Goal: Task Accomplishment & Management: Use online tool/utility

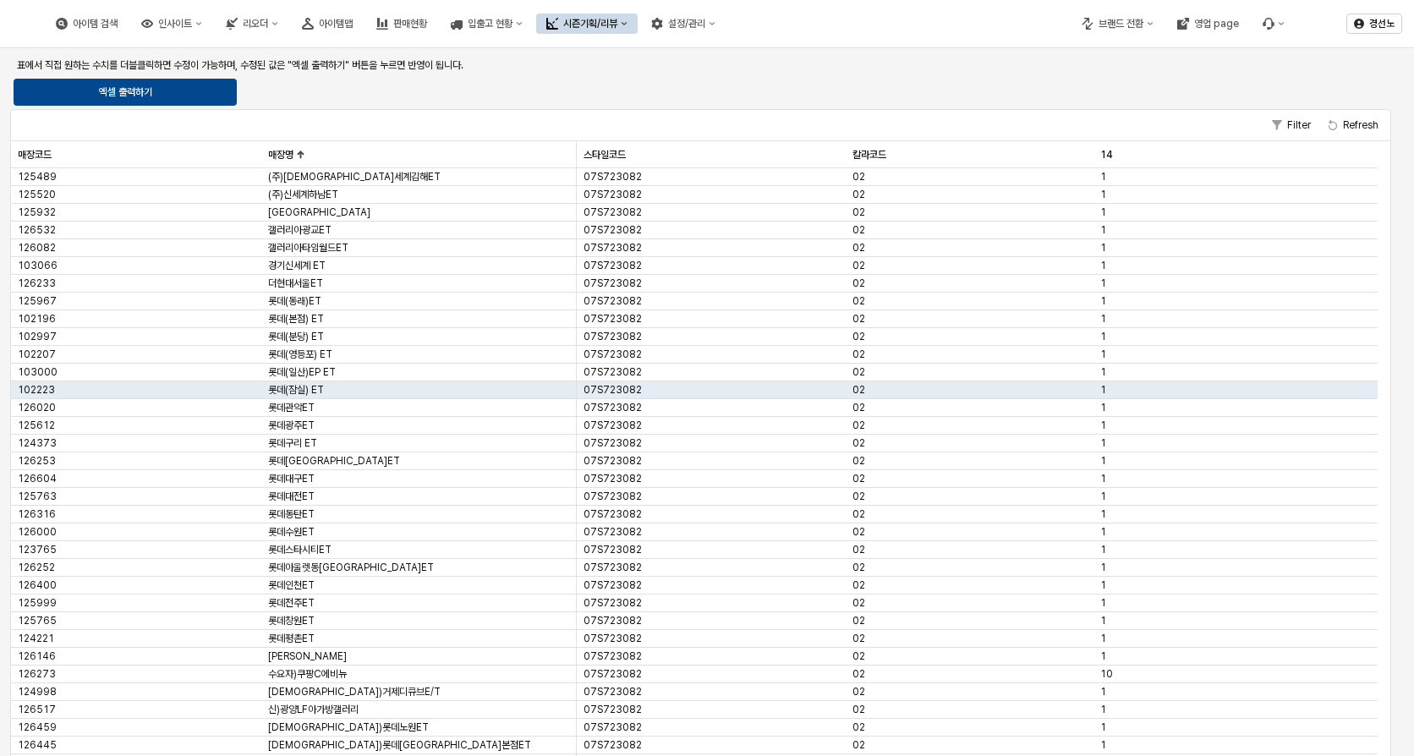
scroll to position [743, 0]
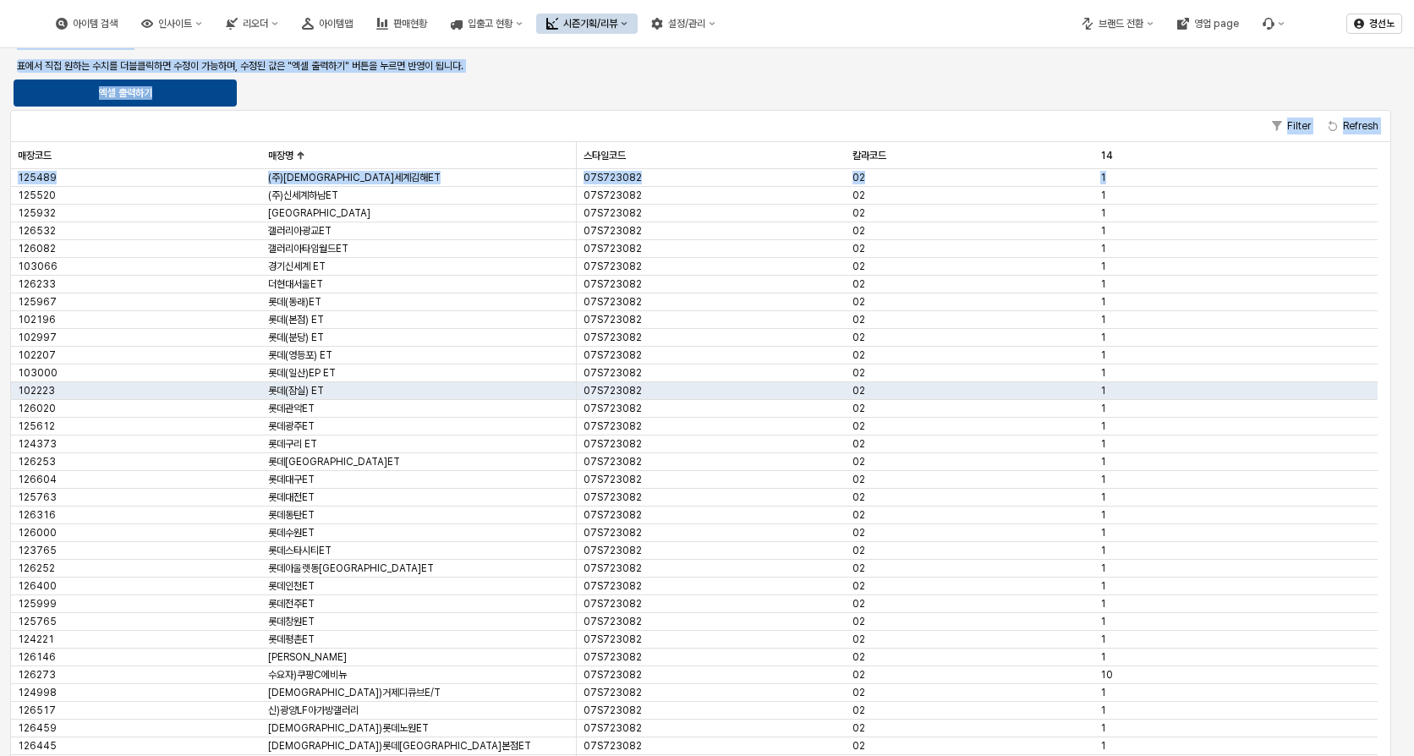
drag, startPoint x: 1400, startPoint y: 423, endPoint x: 1382, endPoint y: 170, distance: 253.5
click at [1382, 171] on div "시즌 ** 대분류 2 *** 중분류 23 ** 소분류 스타일 애나레이스상하 사이즈 *** 1. 초도 관련 매장 분배 설정 조건 설정하기 2. …" at bounding box center [707, 89] width 1414 height 1569
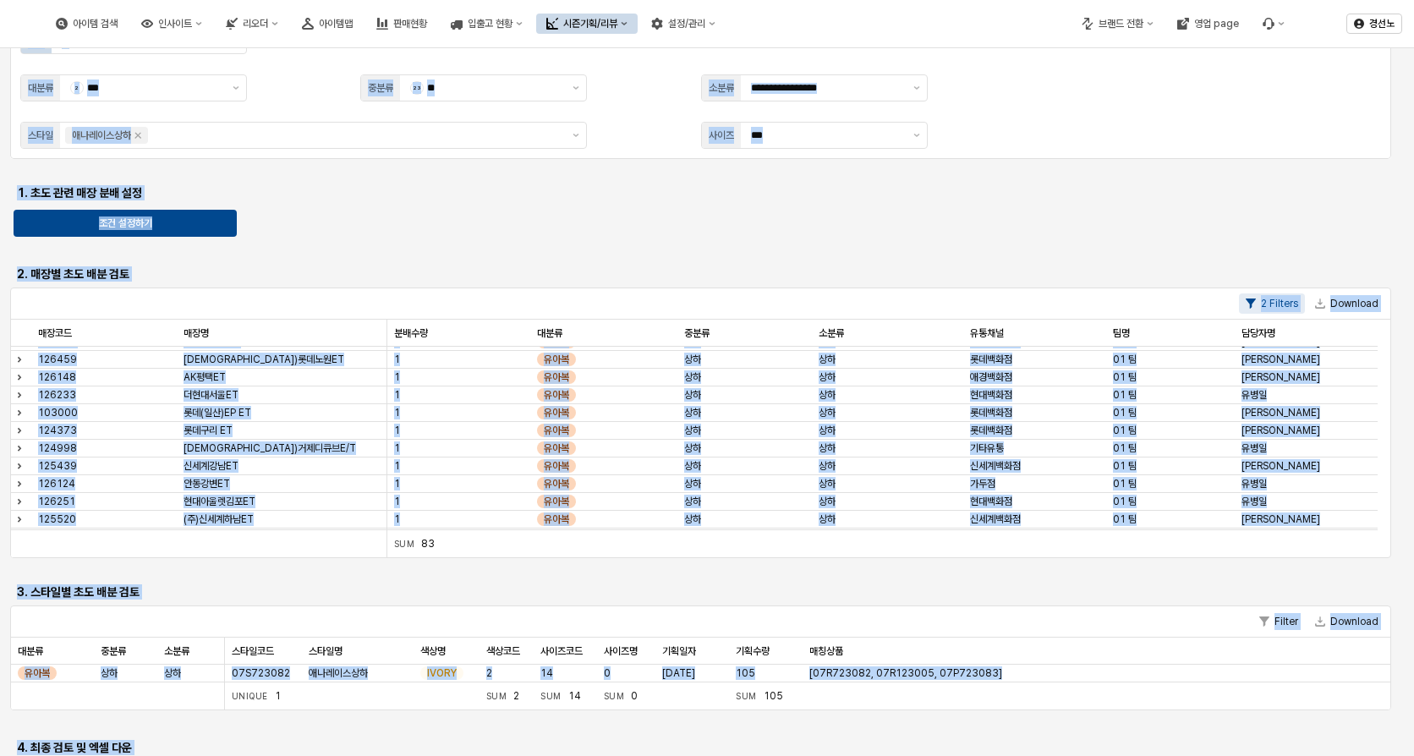
scroll to position [0, 0]
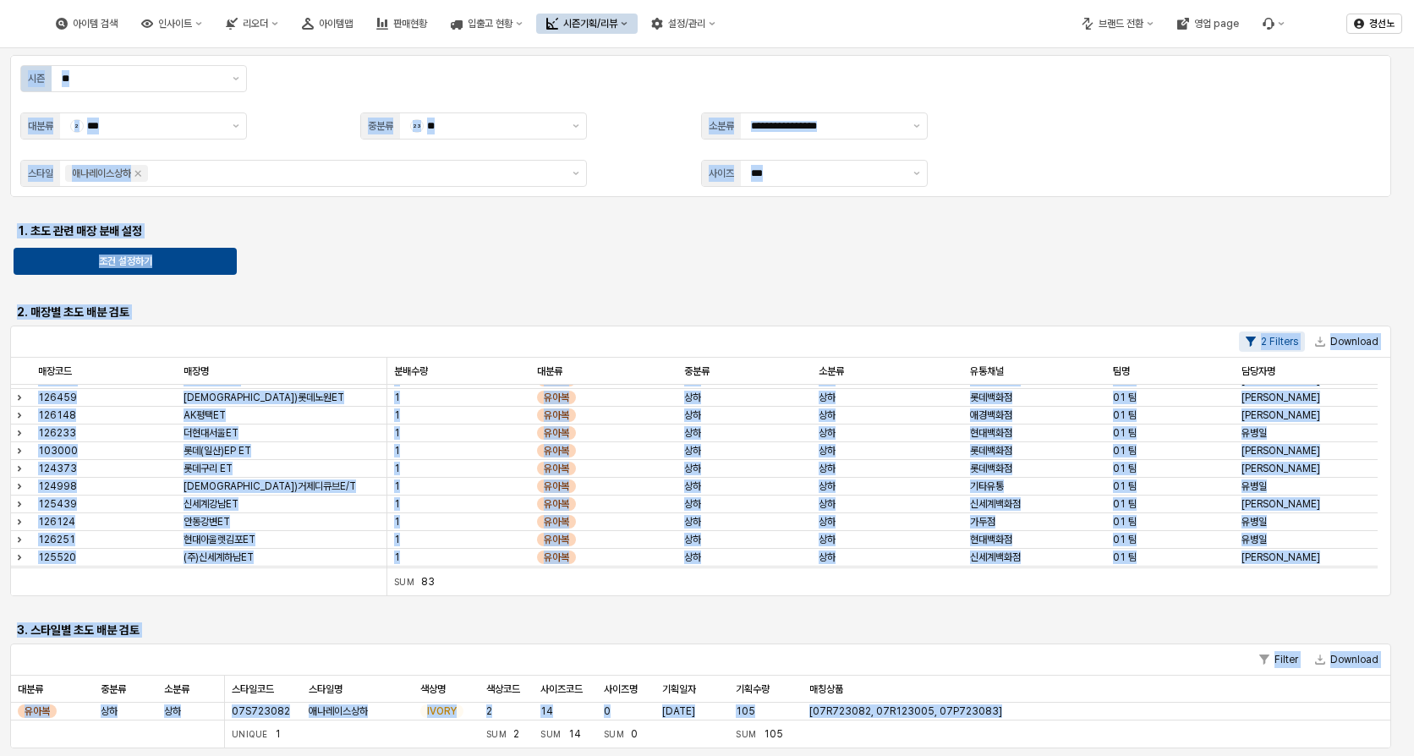
click at [348, 229] on h6 "1. 초도 관련 매장 분배 설정" at bounding box center [182, 230] width 331 height 15
click at [448, 287] on div "App Frame" at bounding box center [700, 289] width 1367 height 14
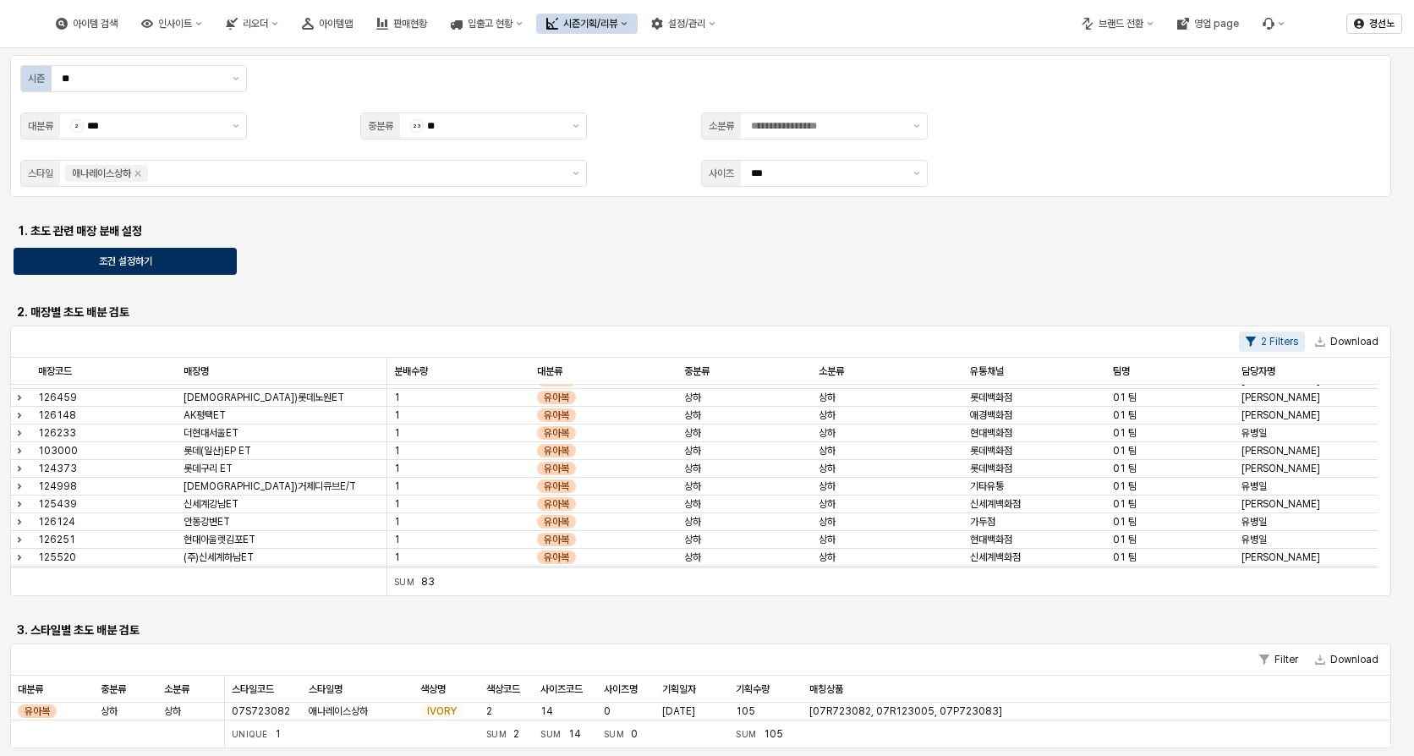
click at [178, 257] on div "조건 설정하기" at bounding box center [125, 261] width 208 height 25
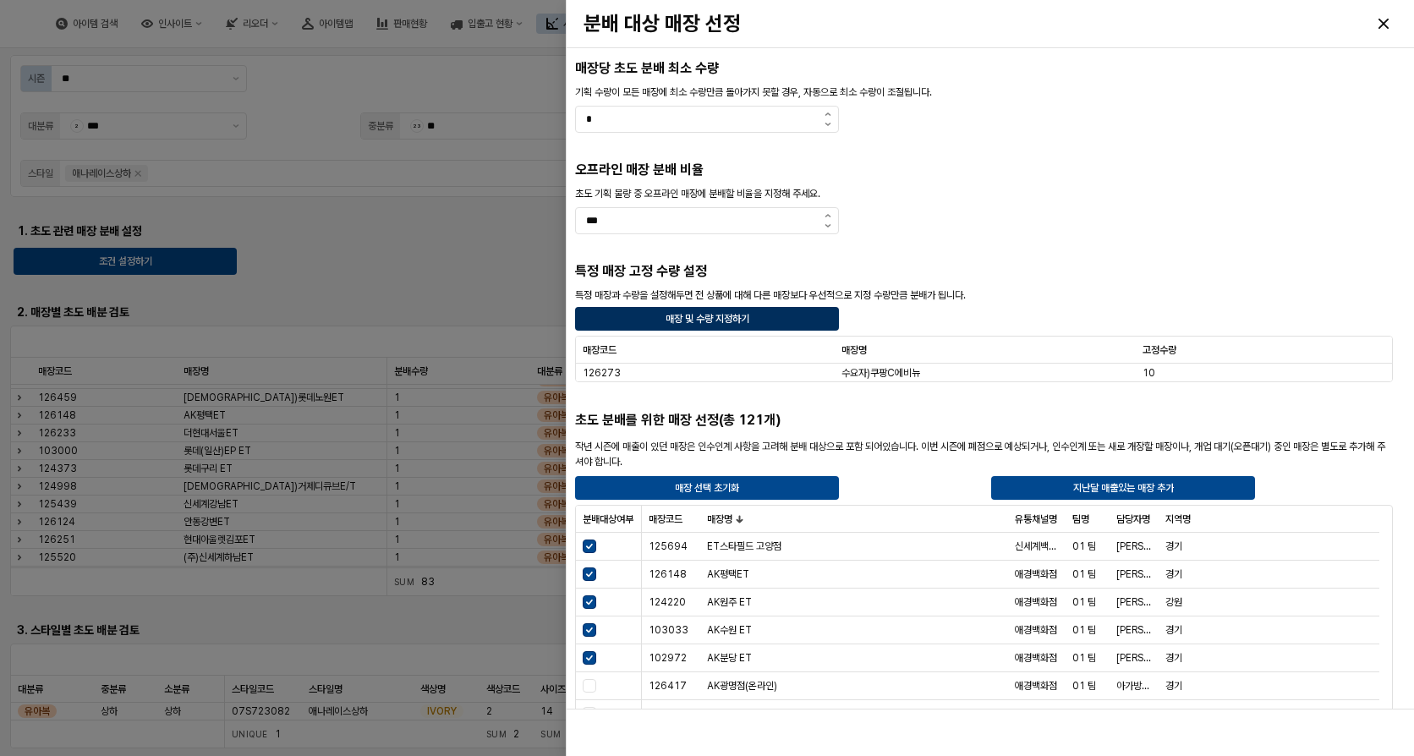
click at [774, 321] on div "매장 및 수량 지정하기" at bounding box center [707, 319] width 249 height 22
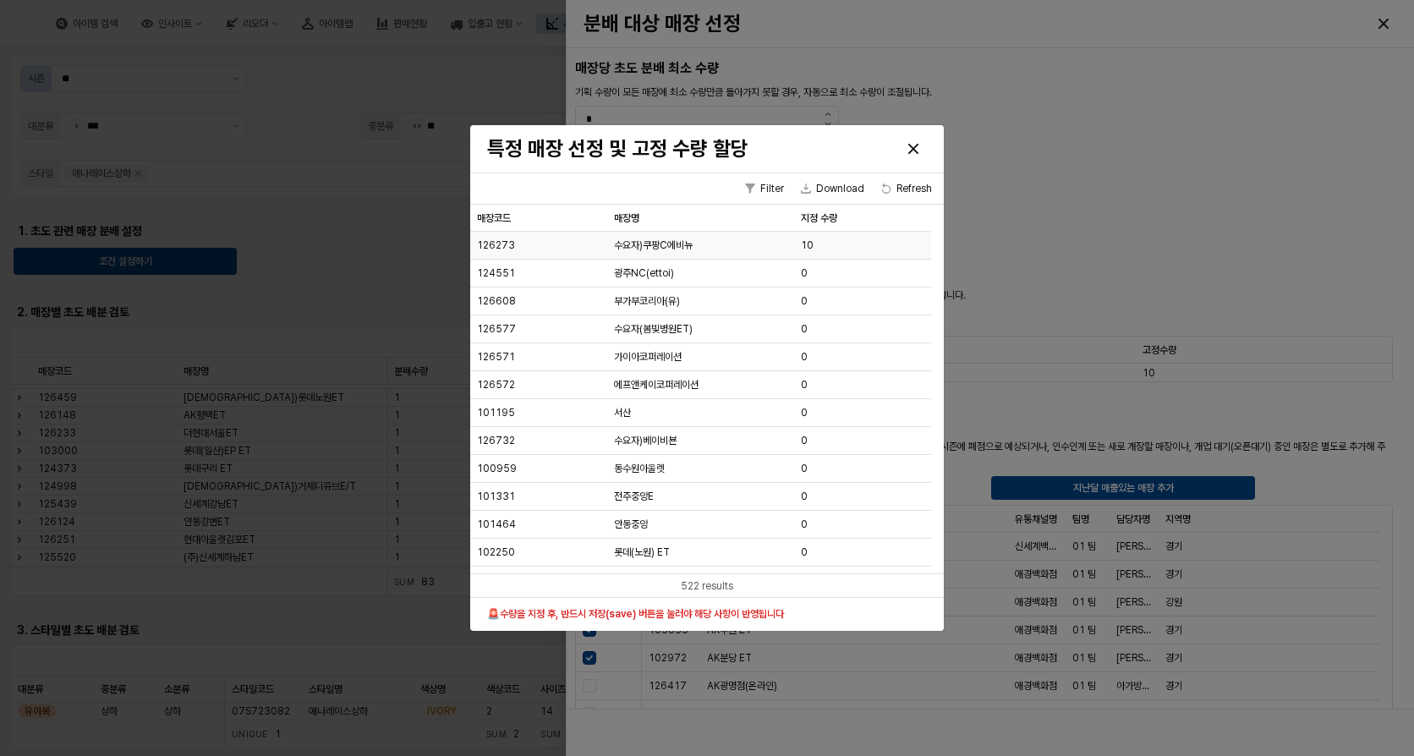
click at [817, 243] on div "10" at bounding box center [862, 246] width 137 height 28
click at [812, 243] on span "10" at bounding box center [807, 245] width 13 height 14
type input "*"
click at [784, 157] on h3 "특정 매장 선정 및 고정 수량 할당" at bounding box center [650, 148] width 326 height 24
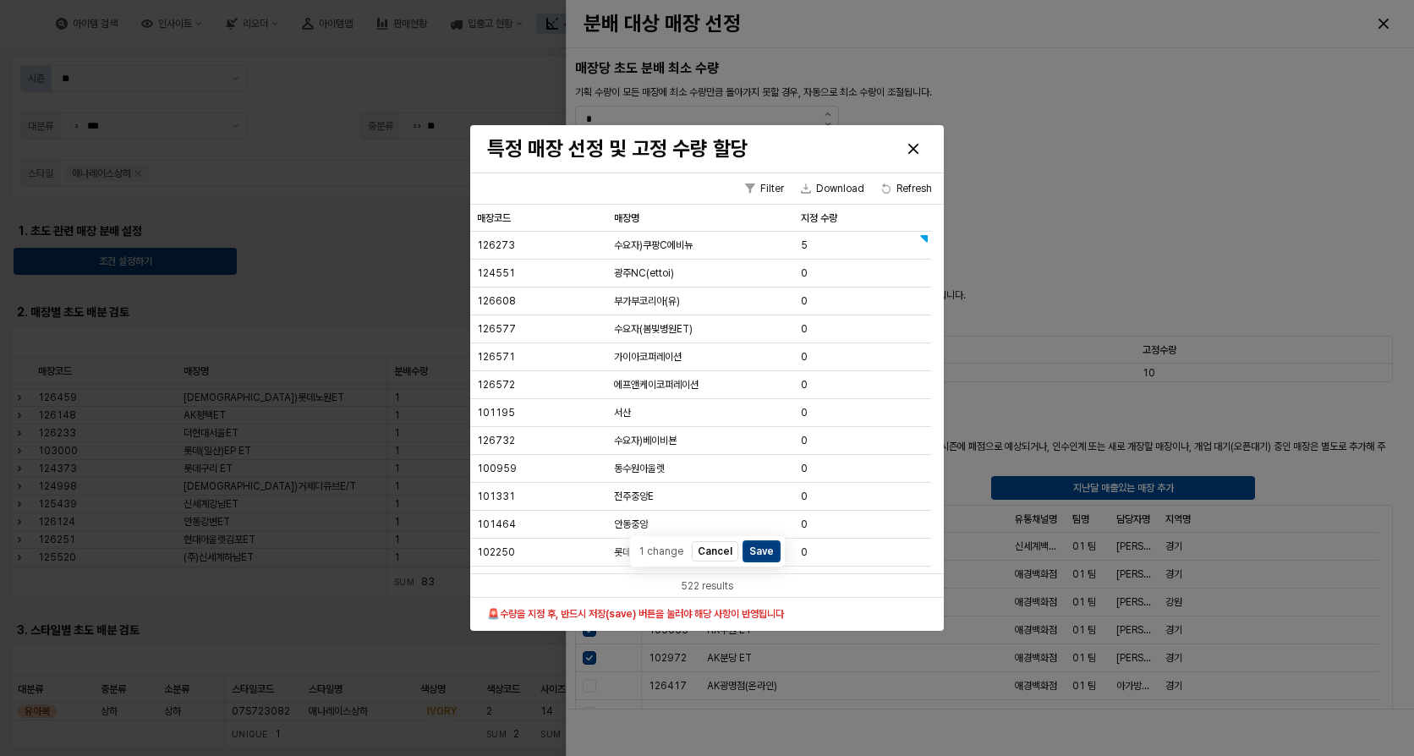
click at [758, 547] on button "Save" at bounding box center [761, 550] width 36 height 20
click at [912, 142] on div "Close" at bounding box center [913, 148] width 25 height 25
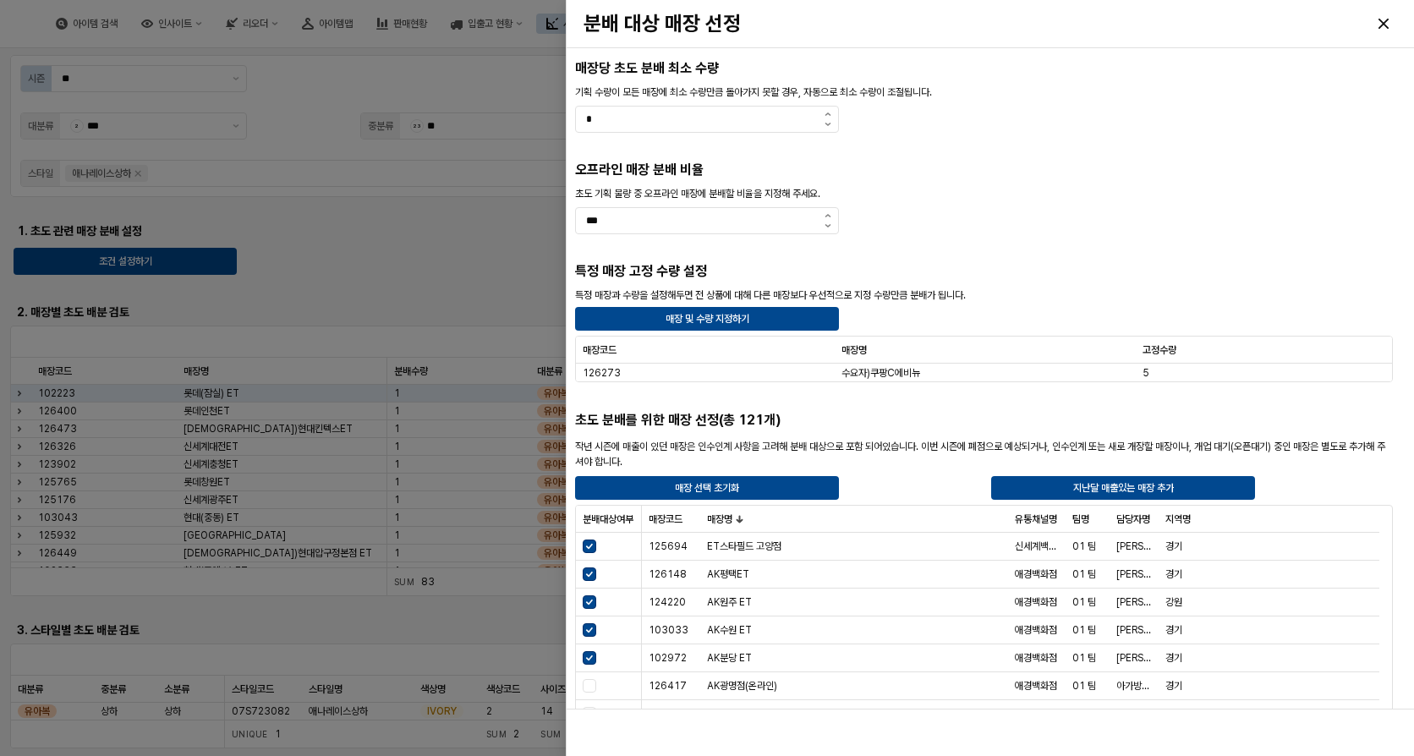
click at [409, 184] on div at bounding box center [707, 378] width 1414 height 756
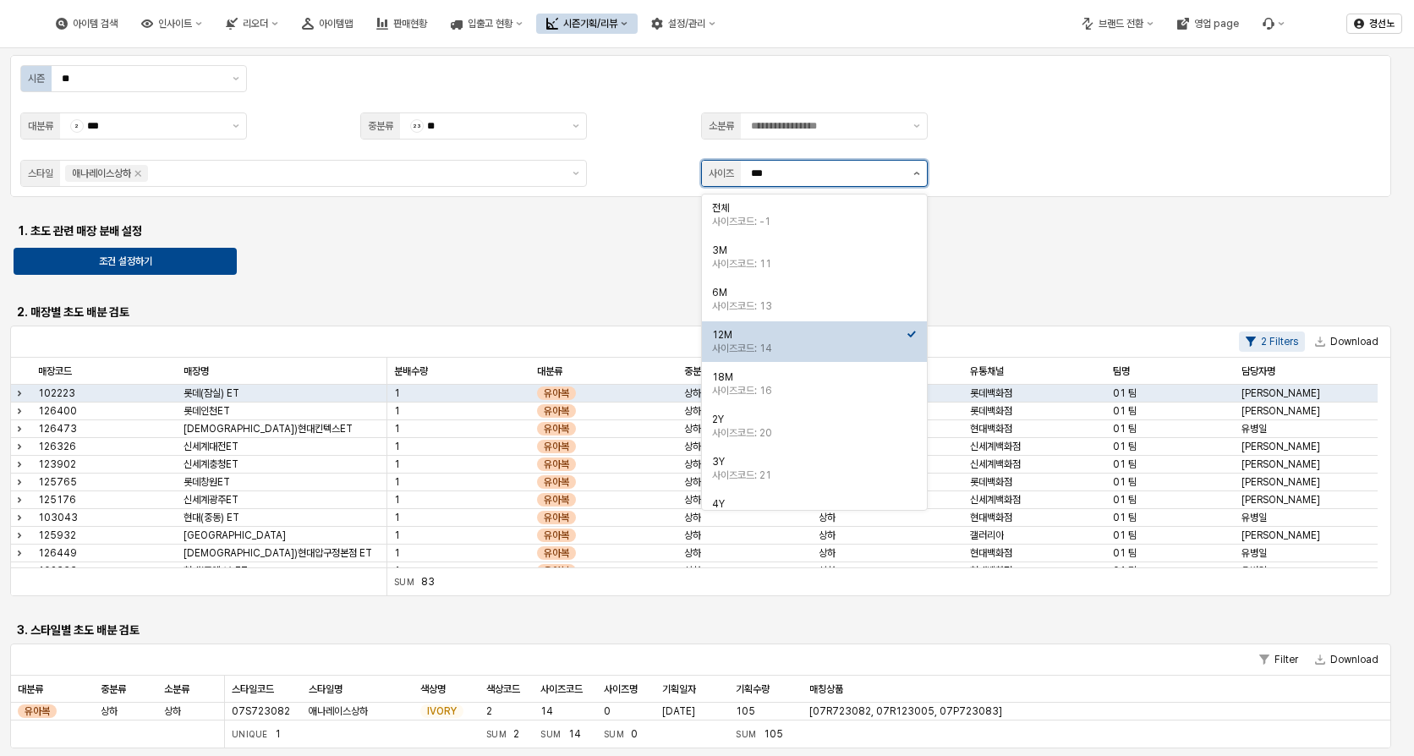
click at [910, 169] on button "제안 사항 표시" at bounding box center [916, 173] width 20 height 25
click at [803, 385] on div "사이즈코드: 16" at bounding box center [809, 391] width 194 height 14
type input "***"
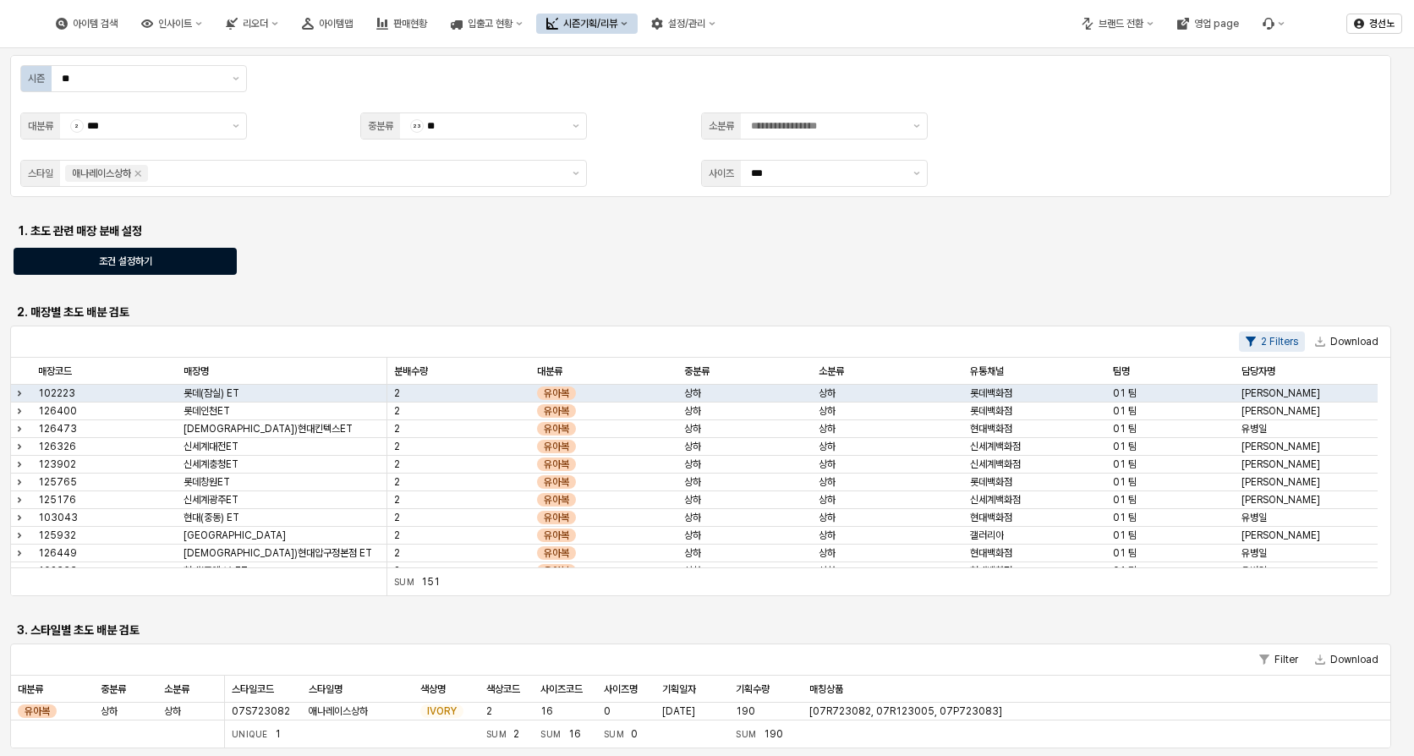
click at [163, 261] on div "조건 설정하기" at bounding box center [125, 261] width 208 height 25
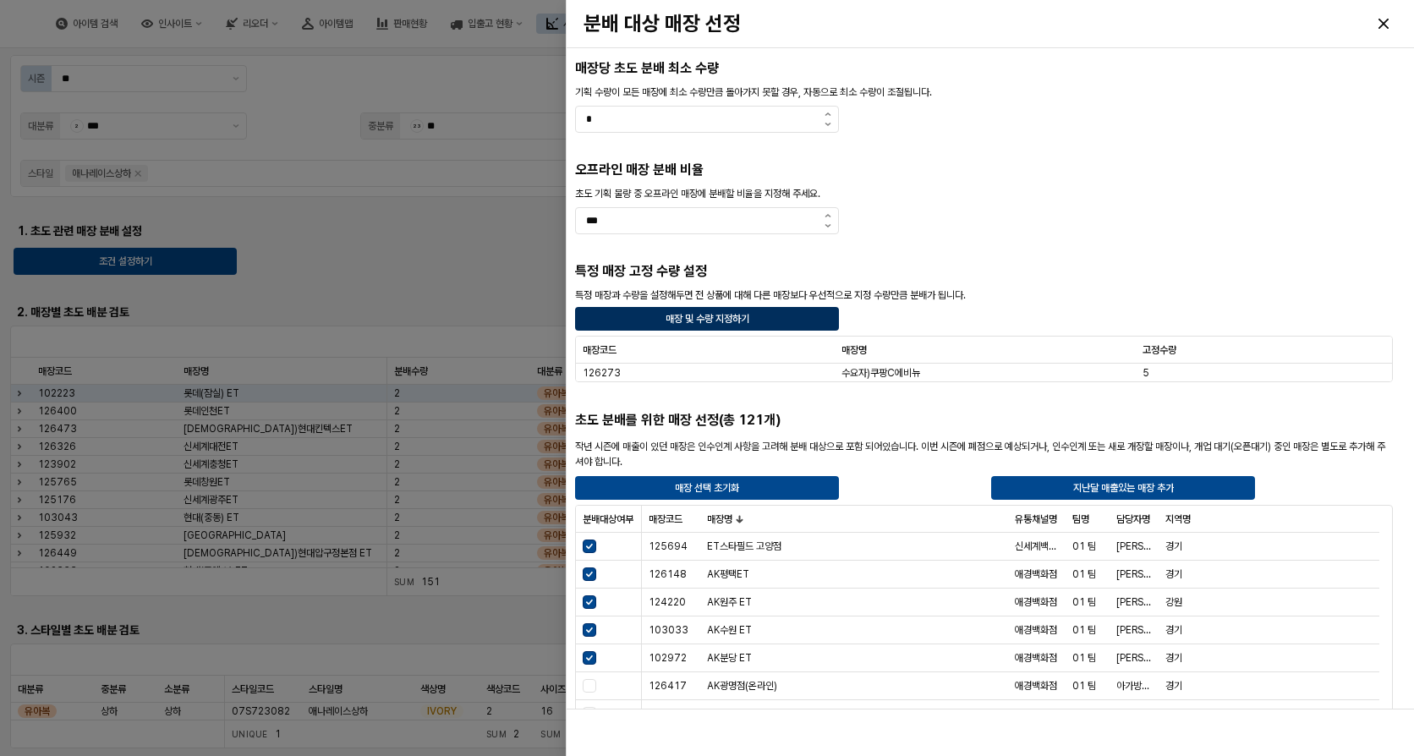
click at [687, 317] on p "매장 및 수량 지정하기" at bounding box center [707, 319] width 84 height 14
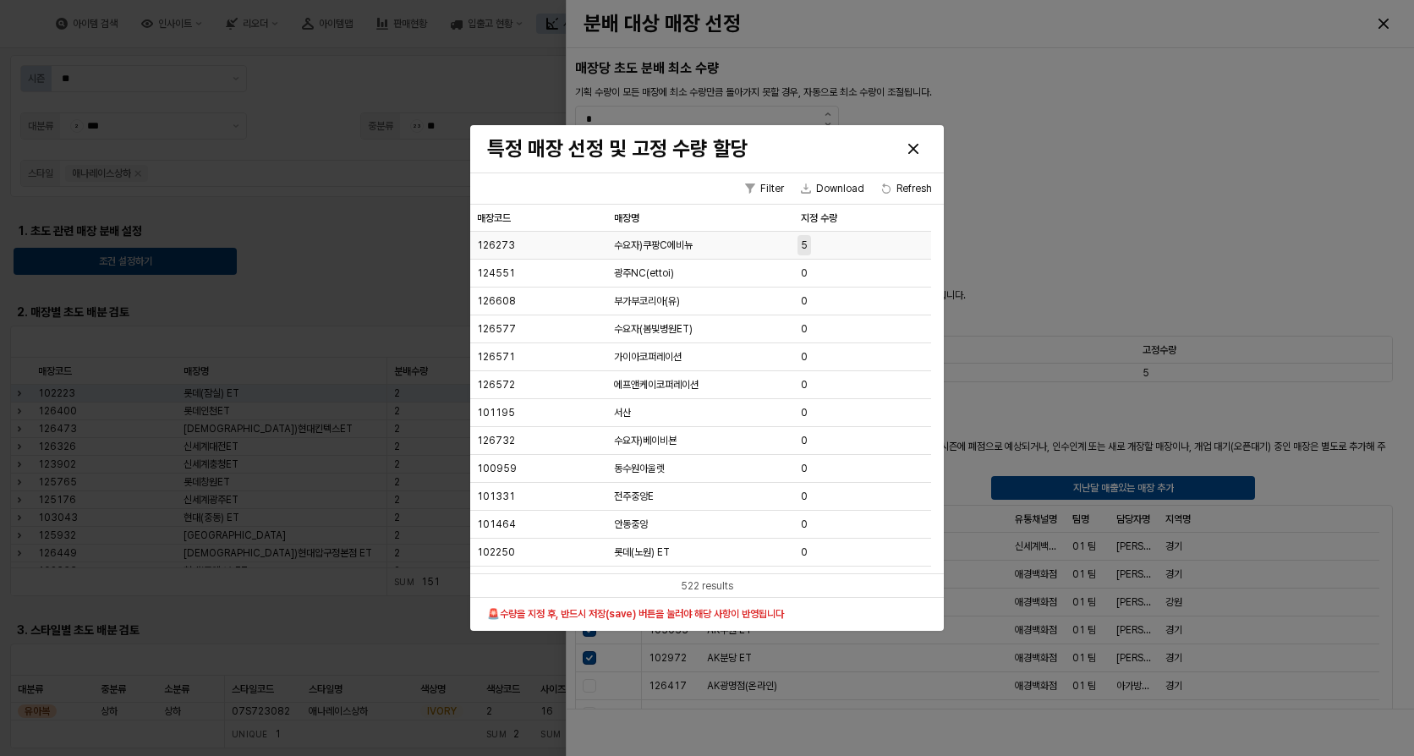
click at [804, 249] on span "5" at bounding box center [804, 245] width 7 height 14
type input "**"
click at [664, 187] on div "Filter Download Refresh" at bounding box center [707, 188] width 474 height 31
click at [759, 545] on button "Save" at bounding box center [761, 550] width 36 height 20
click at [915, 146] on icon "Close" at bounding box center [913, 148] width 10 height 10
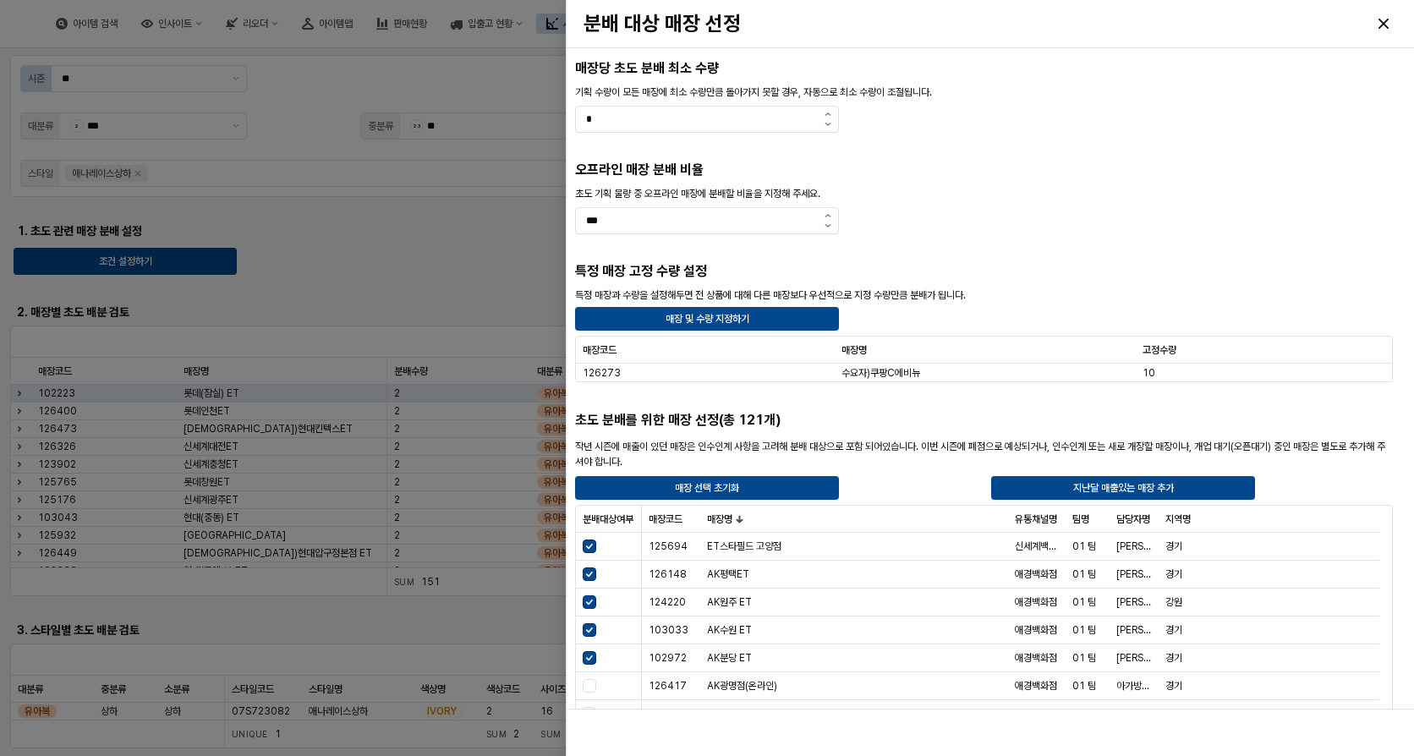
click at [521, 255] on div at bounding box center [707, 378] width 1414 height 756
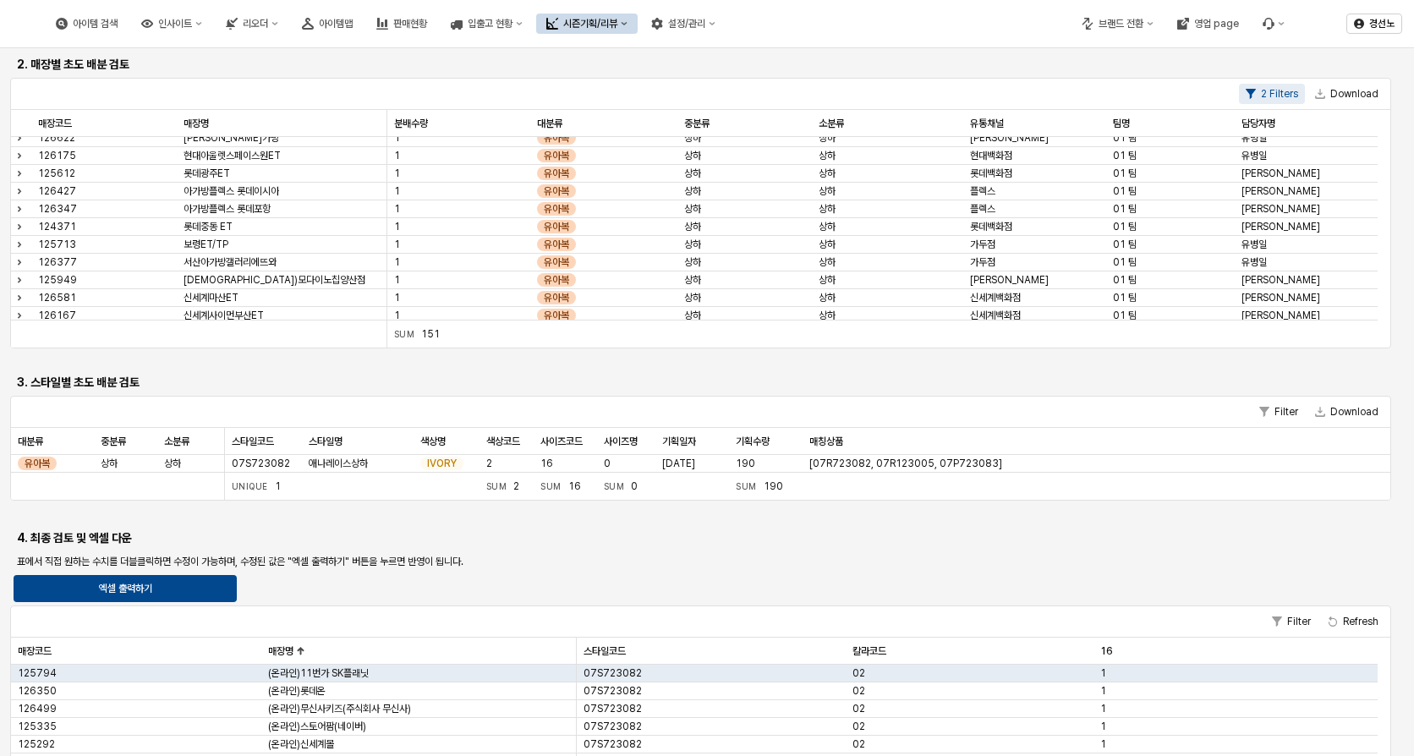
scroll to position [75, 0]
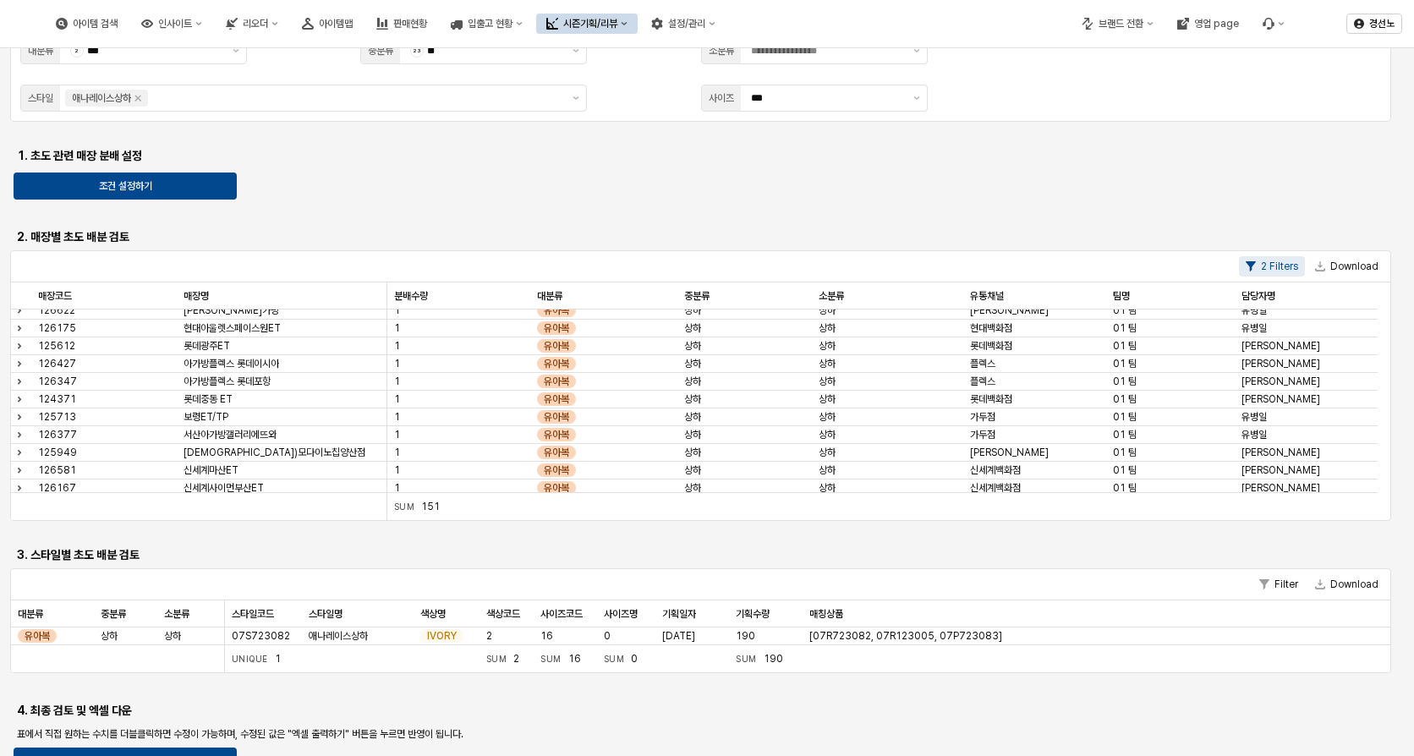
click at [721, 210] on div "App Frame" at bounding box center [700, 213] width 1367 height 14
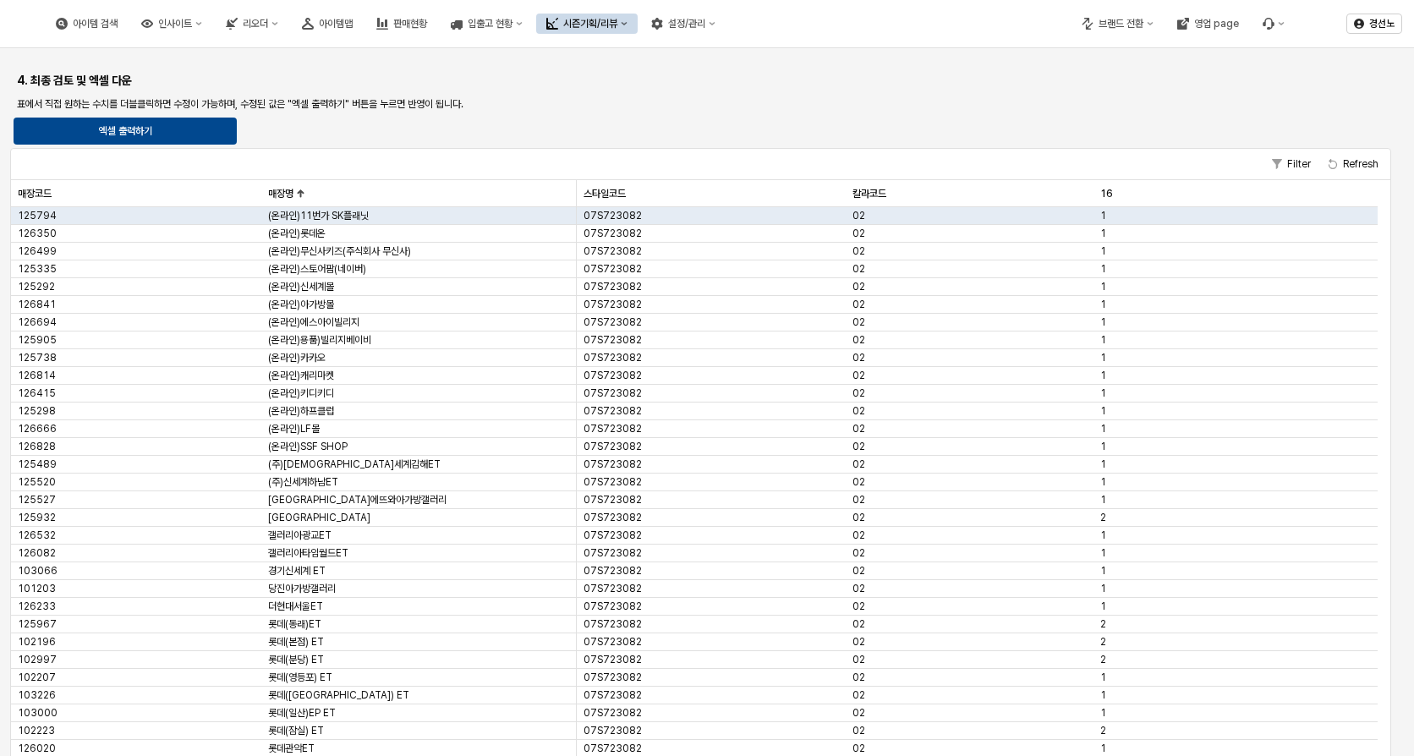
scroll to position [707, 0]
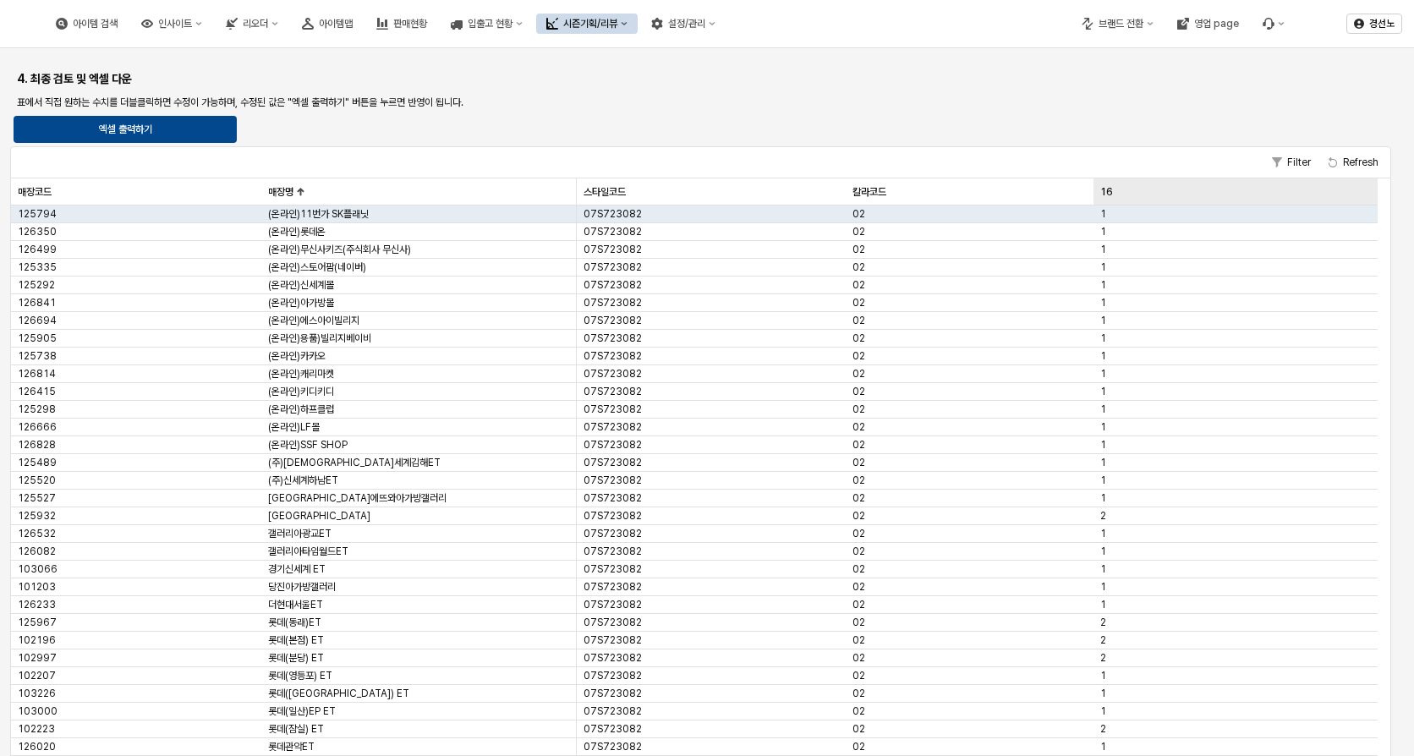
click at [1100, 190] on div "16 16" at bounding box center [1235, 191] width 284 height 27
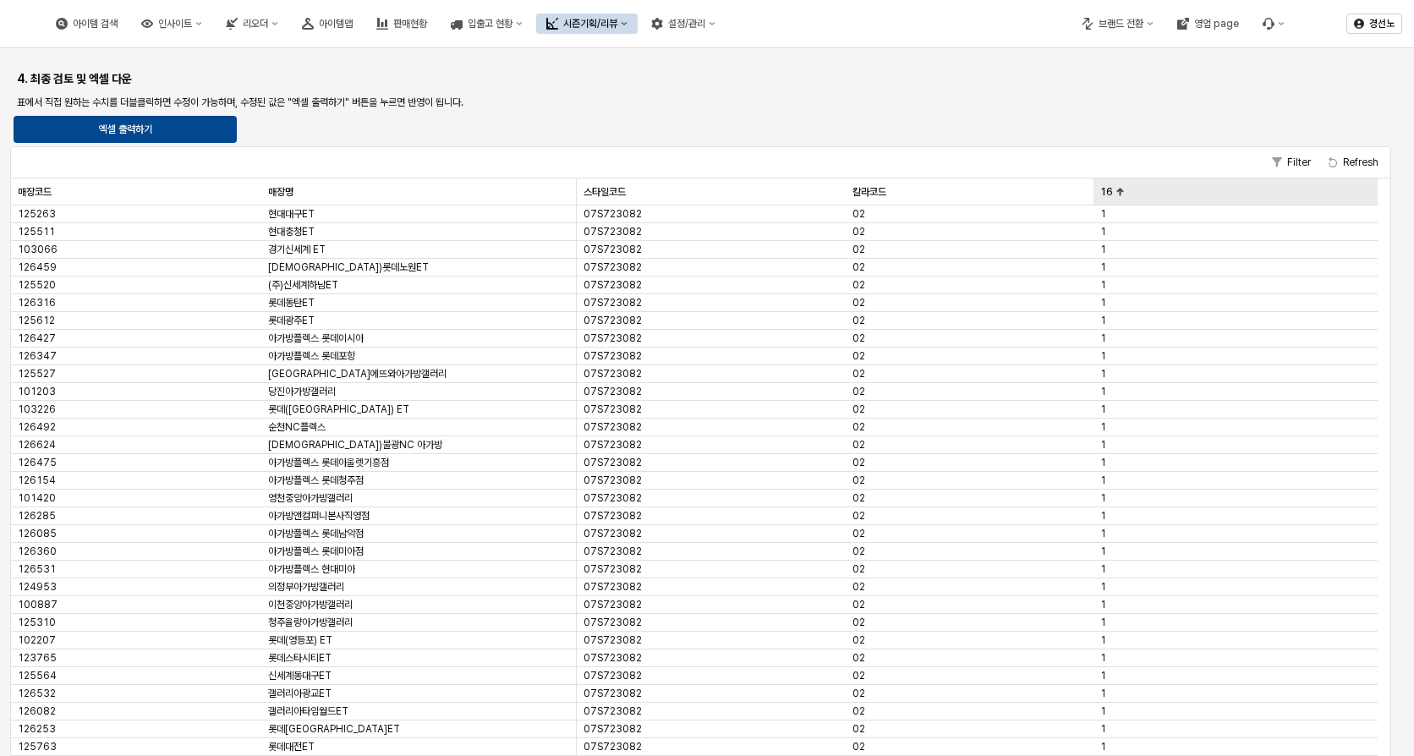
click at [1102, 189] on div "16 16" at bounding box center [1235, 191] width 284 height 27
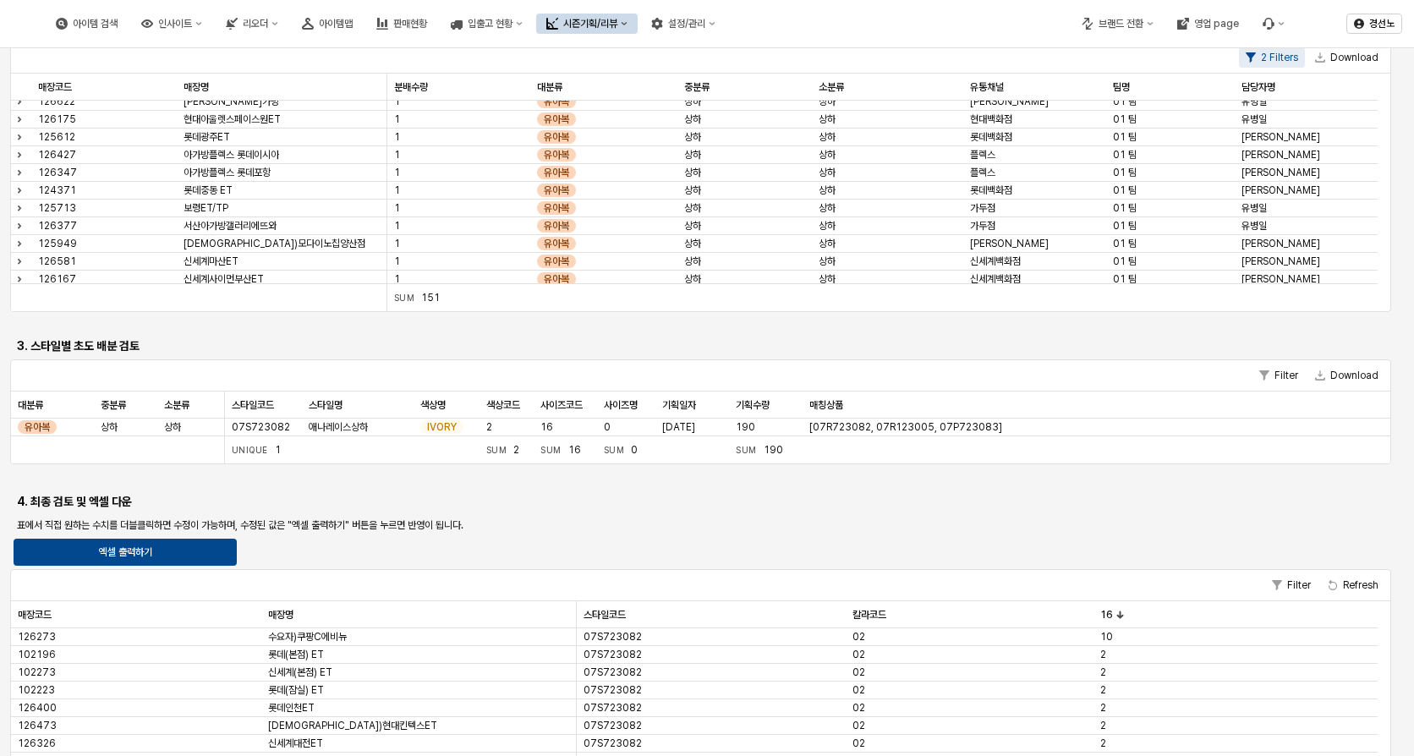
scroll to position [0, 0]
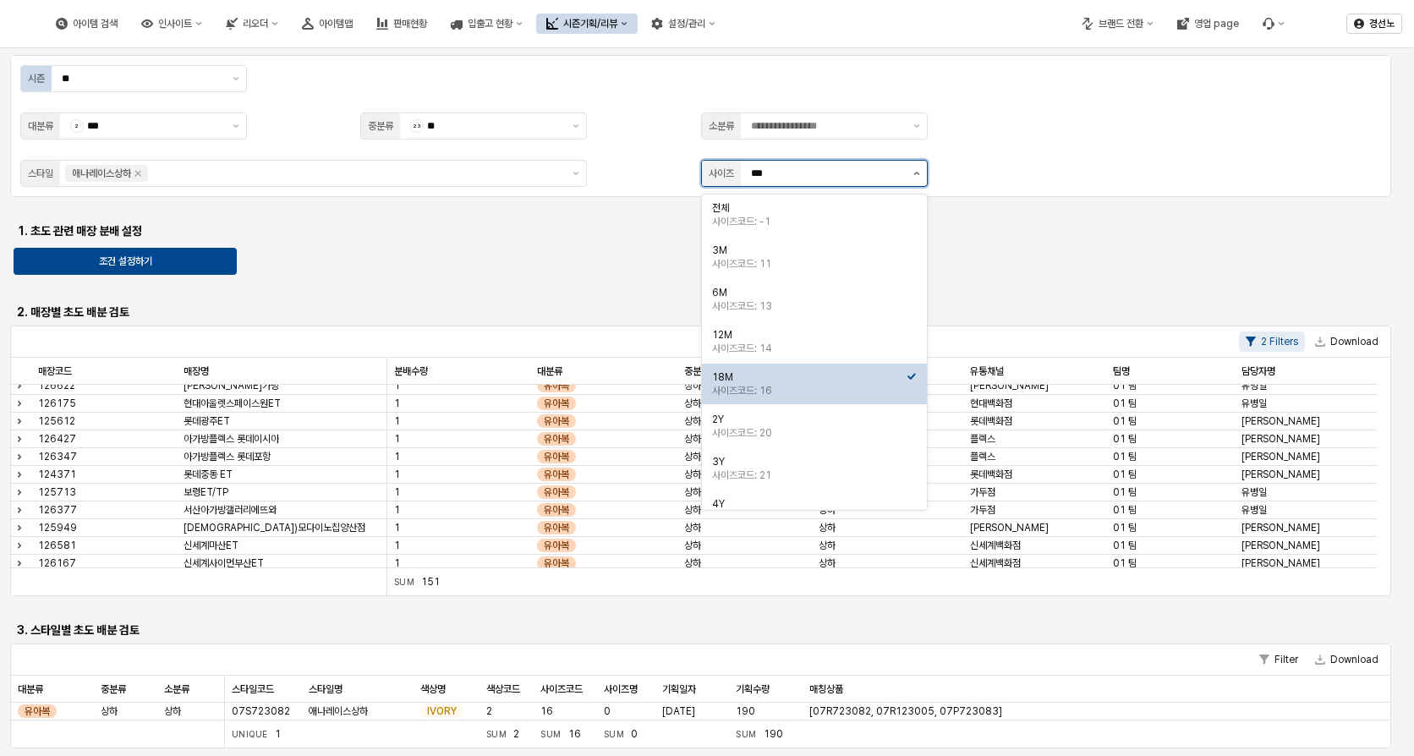
click at [914, 172] on icon "제안 사항 표시" at bounding box center [916, 173] width 7 height 3
click at [775, 434] on div "사이즈코드: 20" at bounding box center [809, 433] width 194 height 14
type input "**"
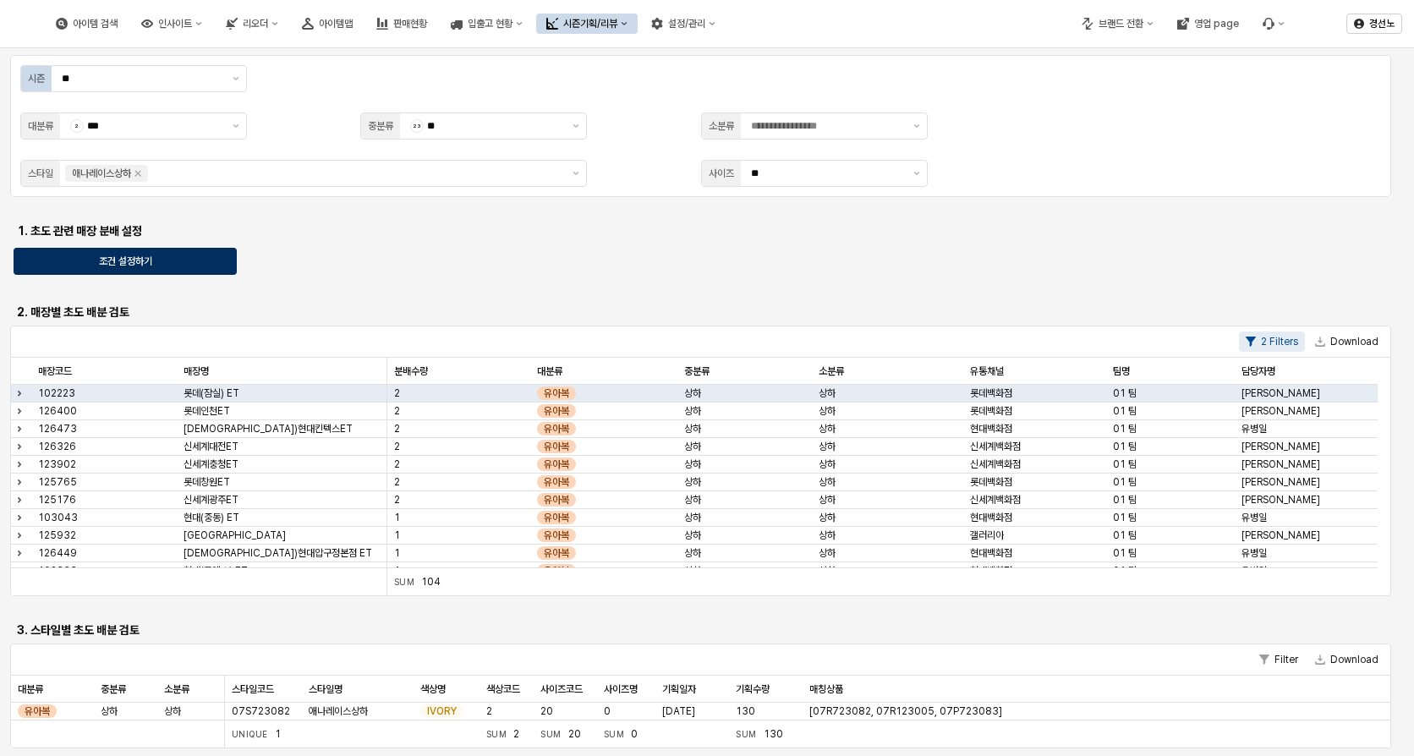
click at [198, 267] on div "조건 설정하기" at bounding box center [125, 261] width 208 height 25
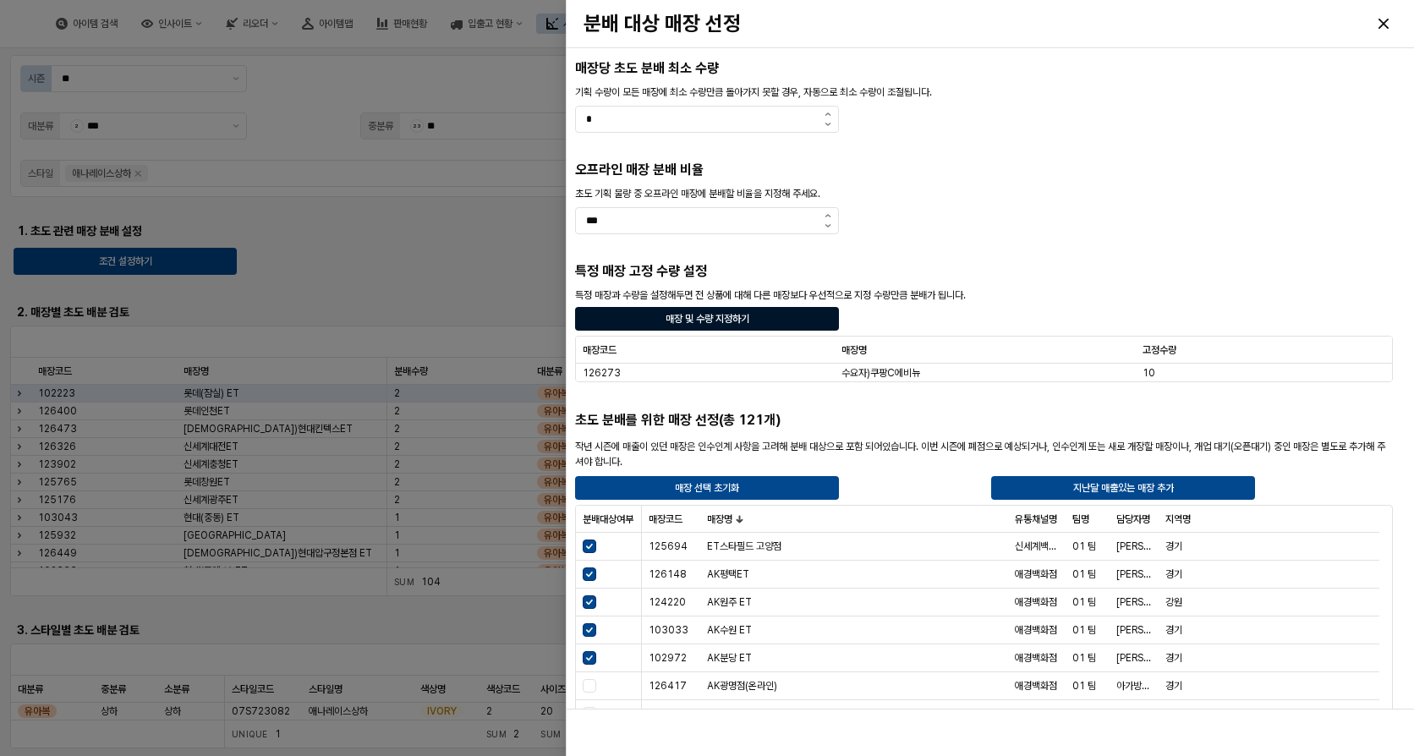
click at [765, 320] on div "매장 및 수량 지정하기" at bounding box center [707, 319] width 249 height 22
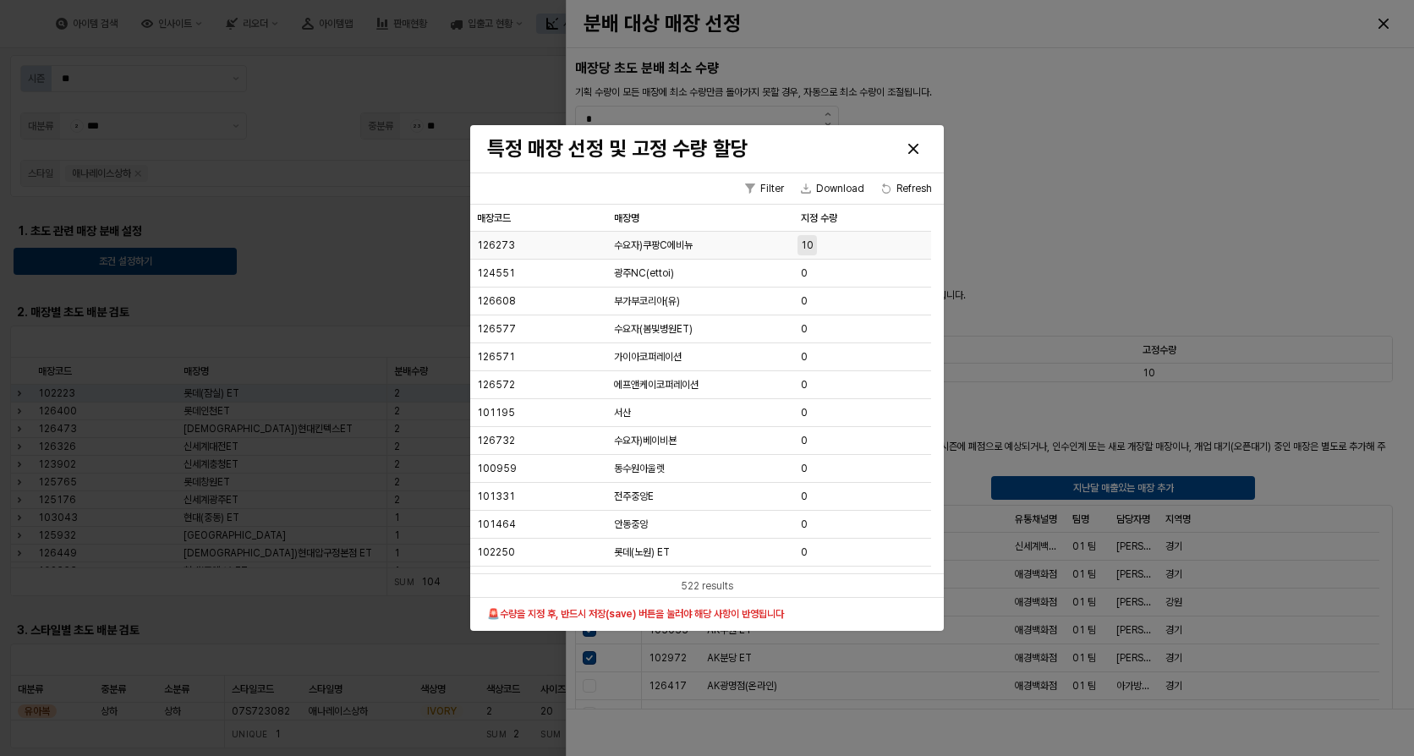
click at [803, 238] on span "10" at bounding box center [807, 245] width 13 height 14
type input "*"
drag, startPoint x: 813, startPoint y: 244, endPoint x: 684, endPoint y: 252, distance: 129.6
type input "*"
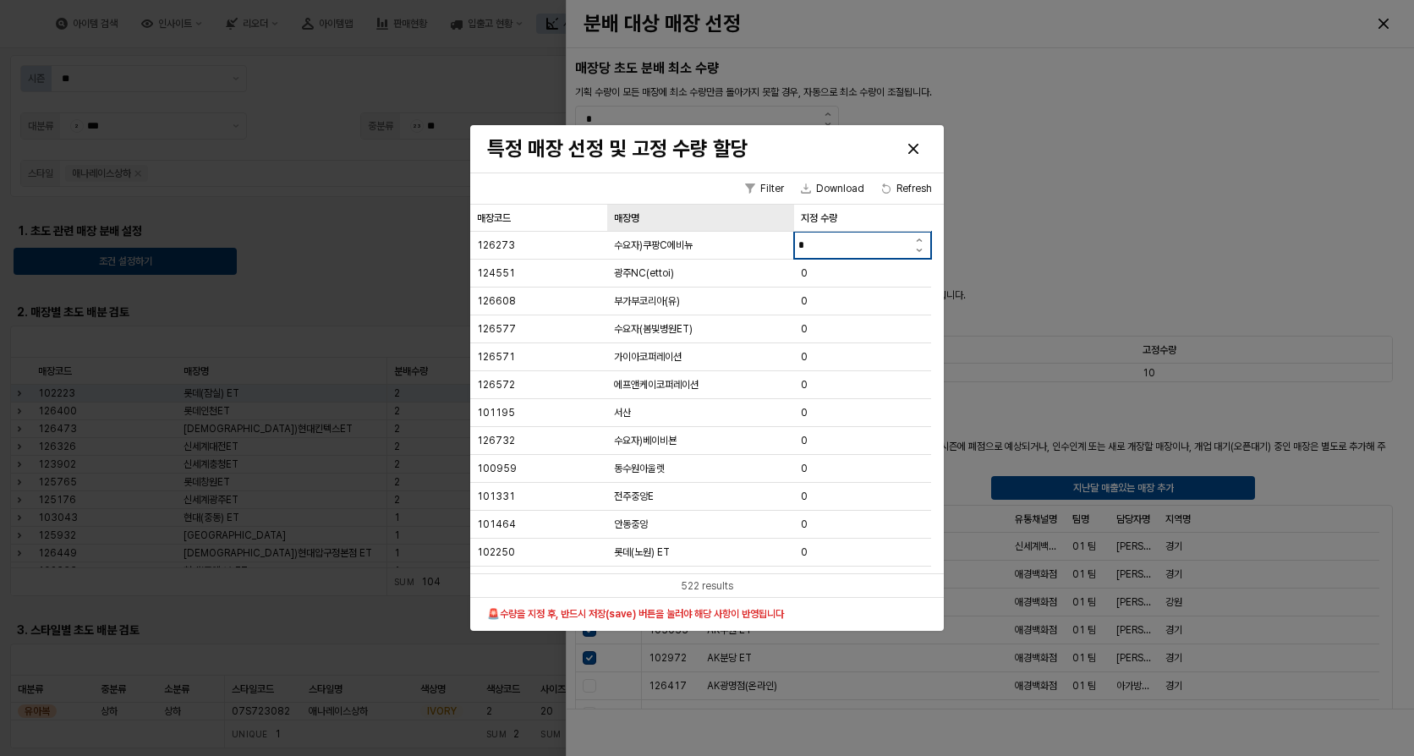
click at [704, 215] on div "매장명 매장명" at bounding box center [700, 218] width 187 height 27
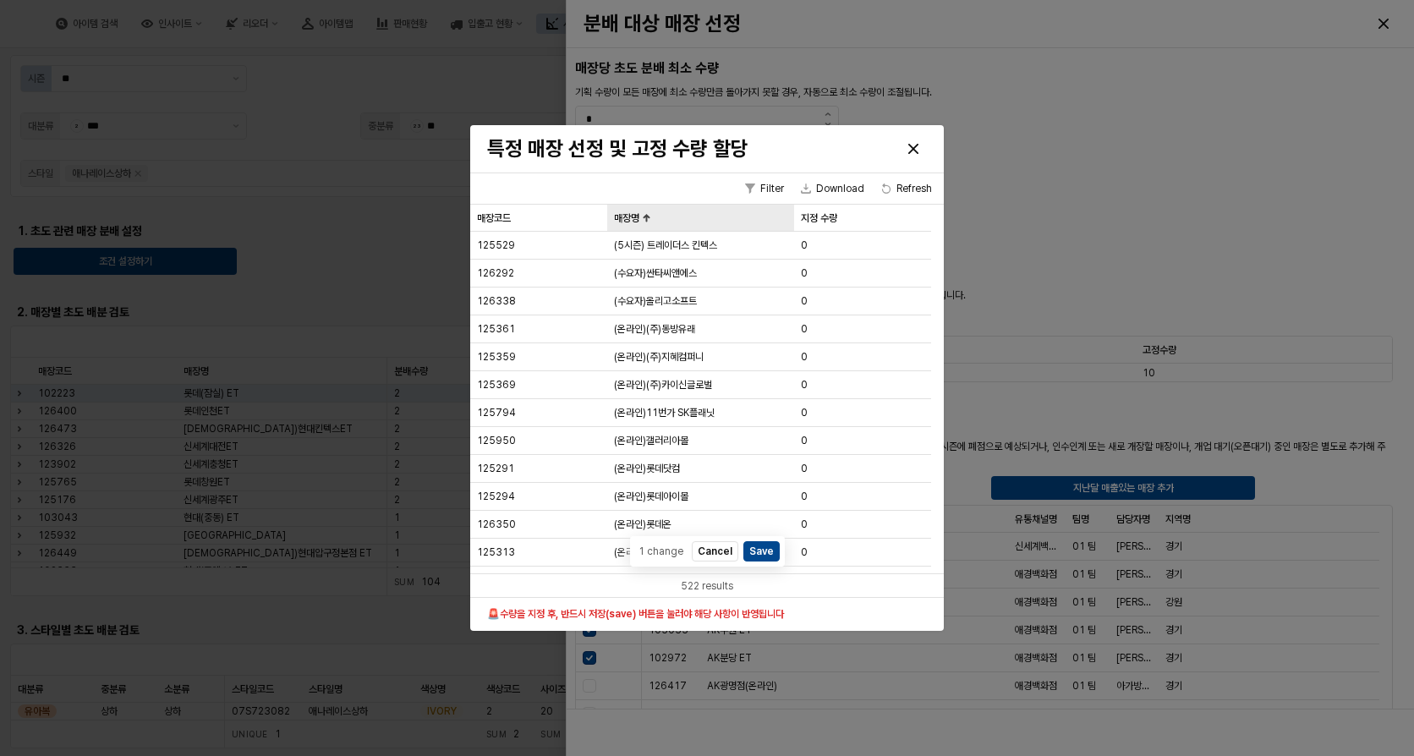
click at [686, 221] on div "매장명 매장명" at bounding box center [700, 218] width 187 height 27
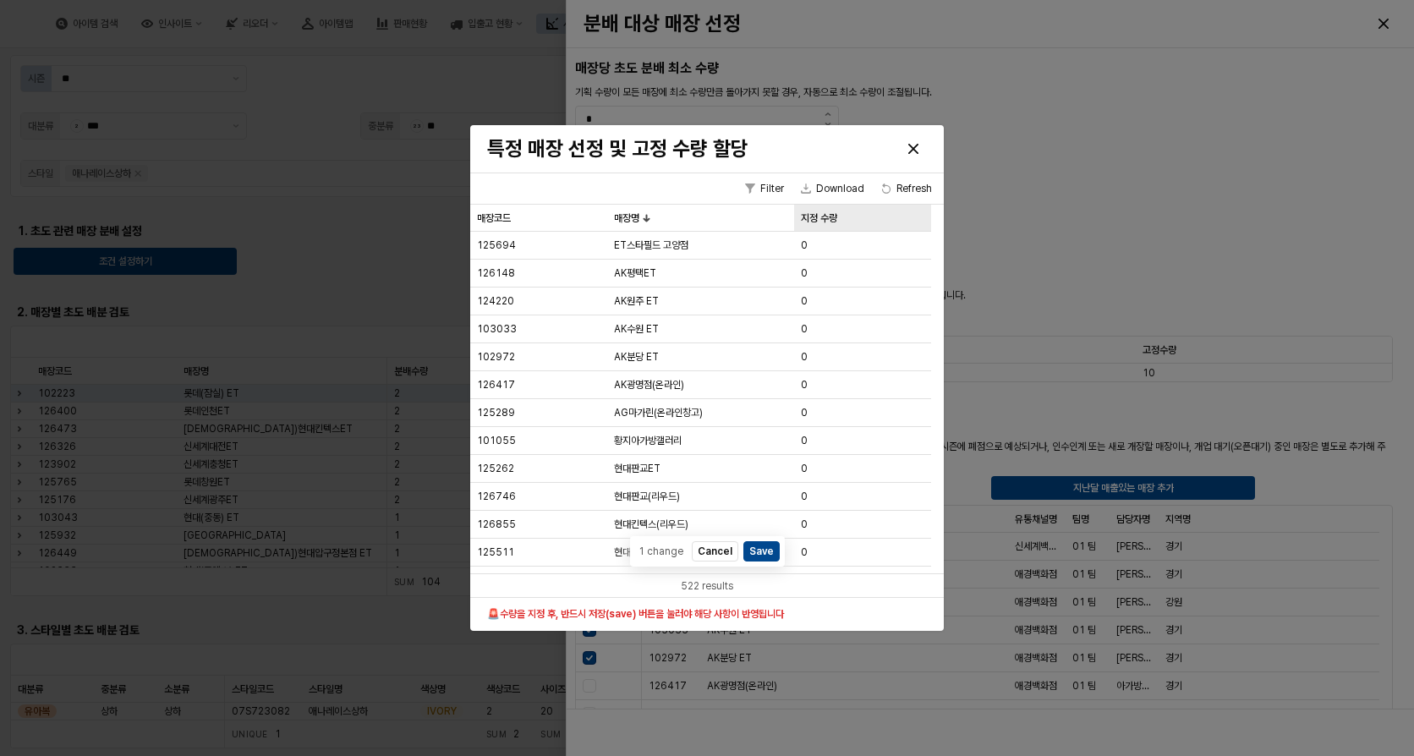
click at [811, 211] on div "지정 수량 지정 수량" at bounding box center [862, 218] width 137 height 27
click at [753, 547] on button "Save" at bounding box center [761, 550] width 36 height 20
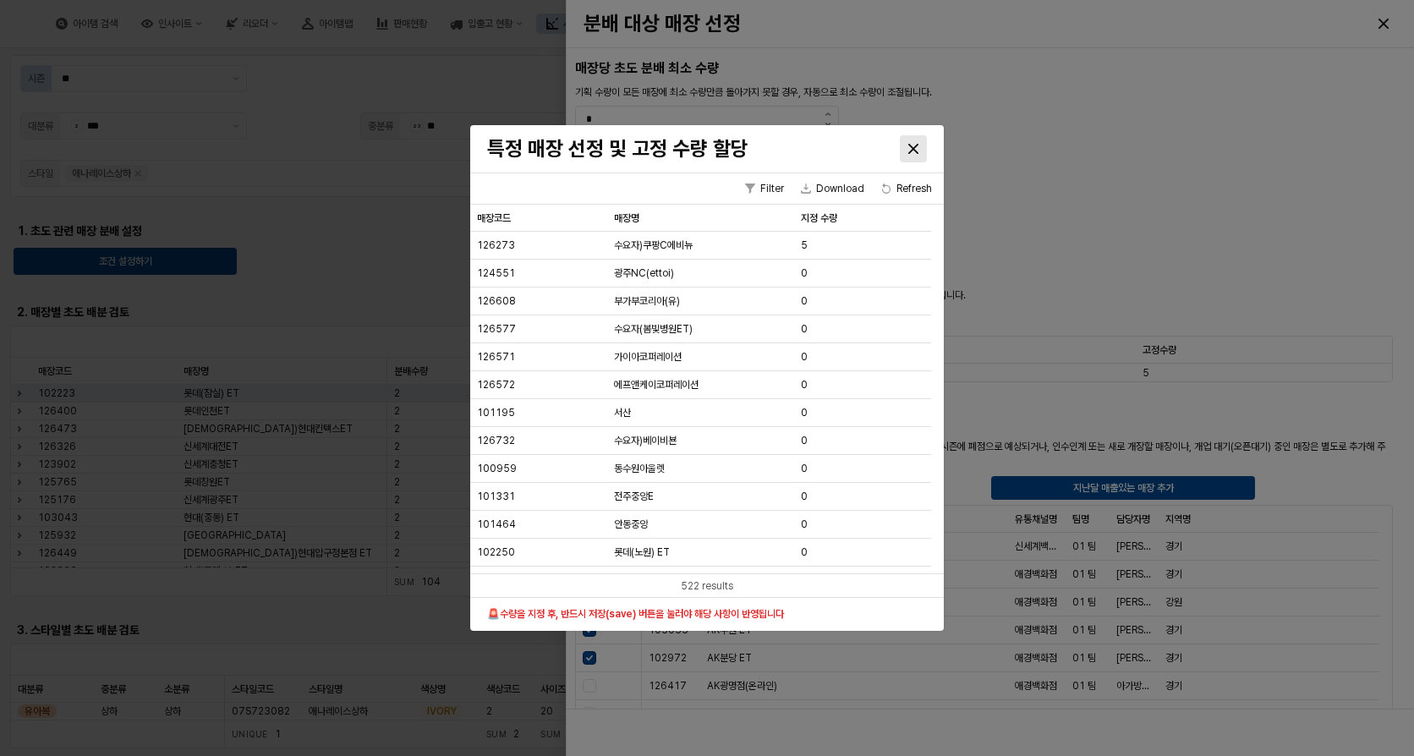
click at [917, 149] on div "Close" at bounding box center [913, 148] width 25 height 25
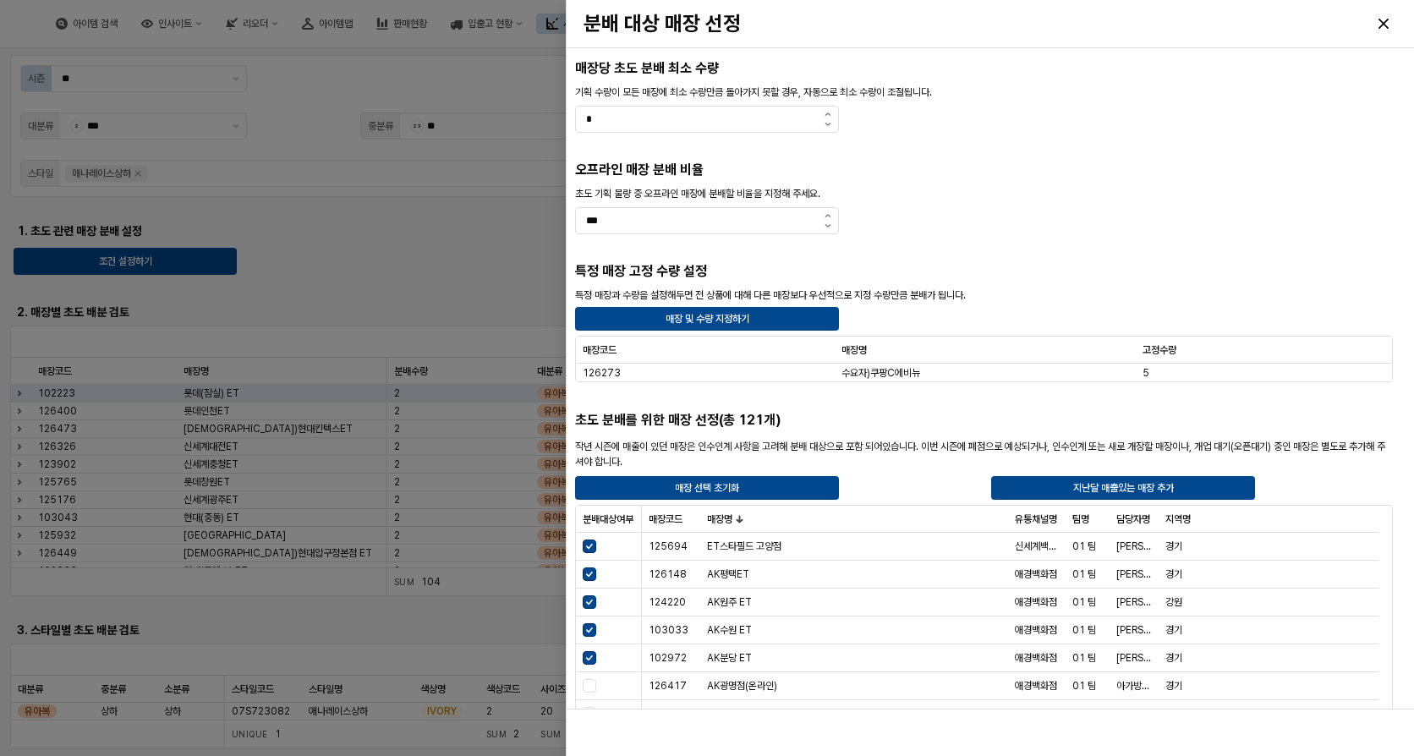
click at [456, 251] on div at bounding box center [707, 378] width 1414 height 756
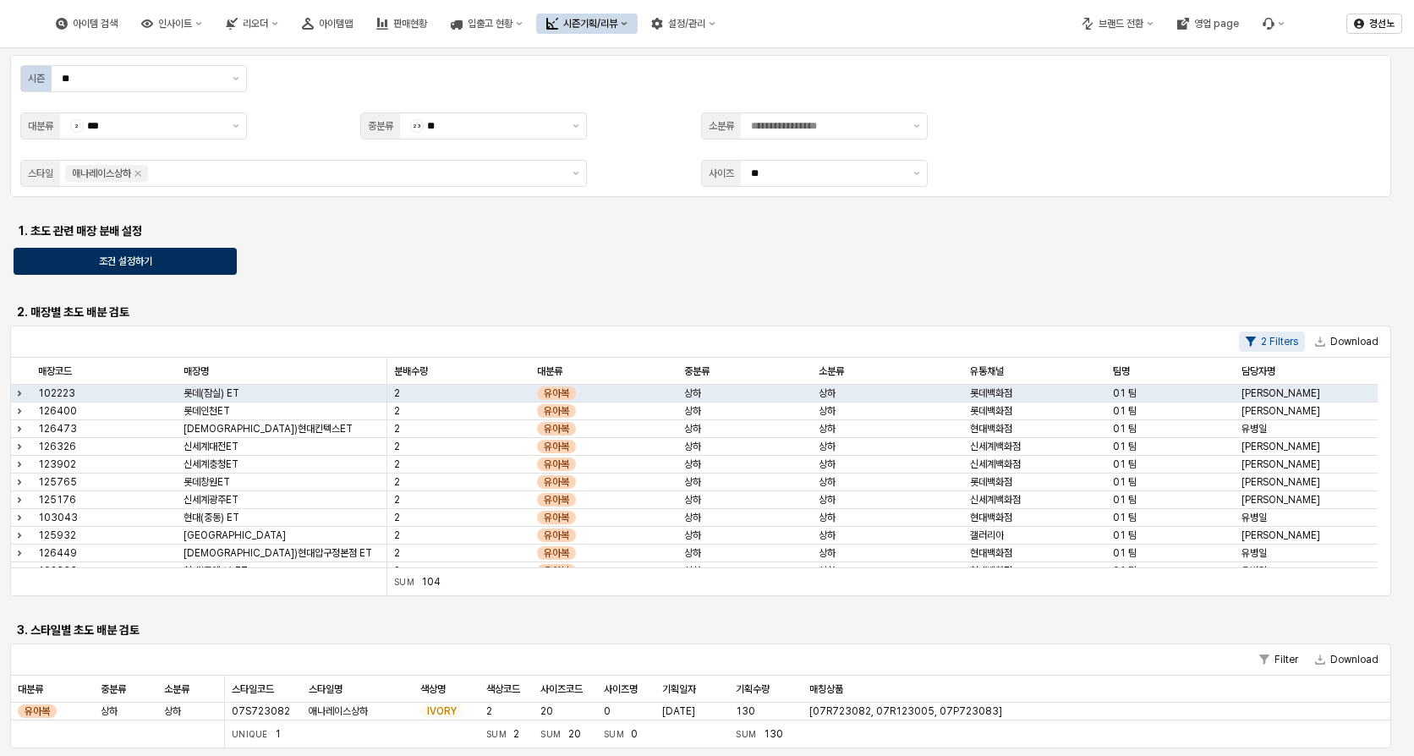
click at [229, 260] on button "조건 설정하기" at bounding box center [125, 261] width 223 height 27
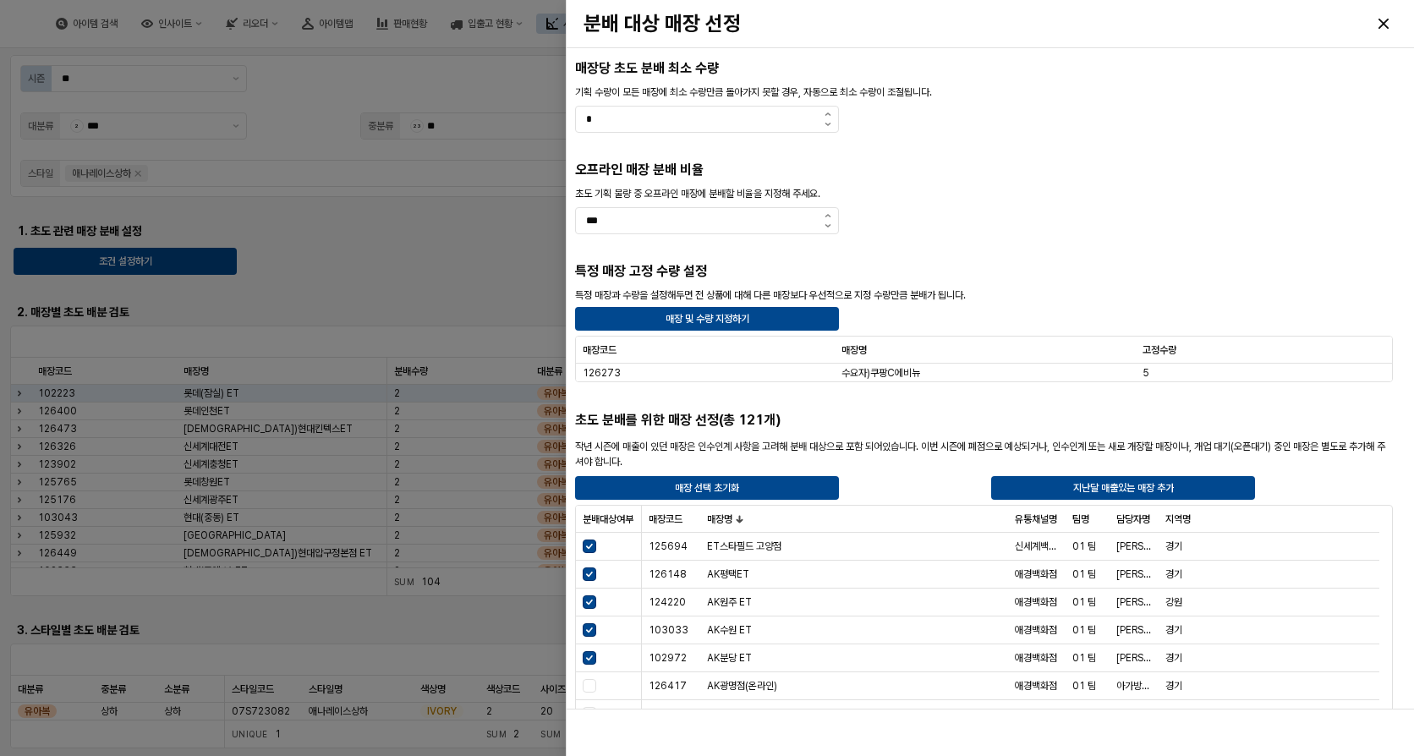
click at [282, 250] on div at bounding box center [707, 378] width 1414 height 756
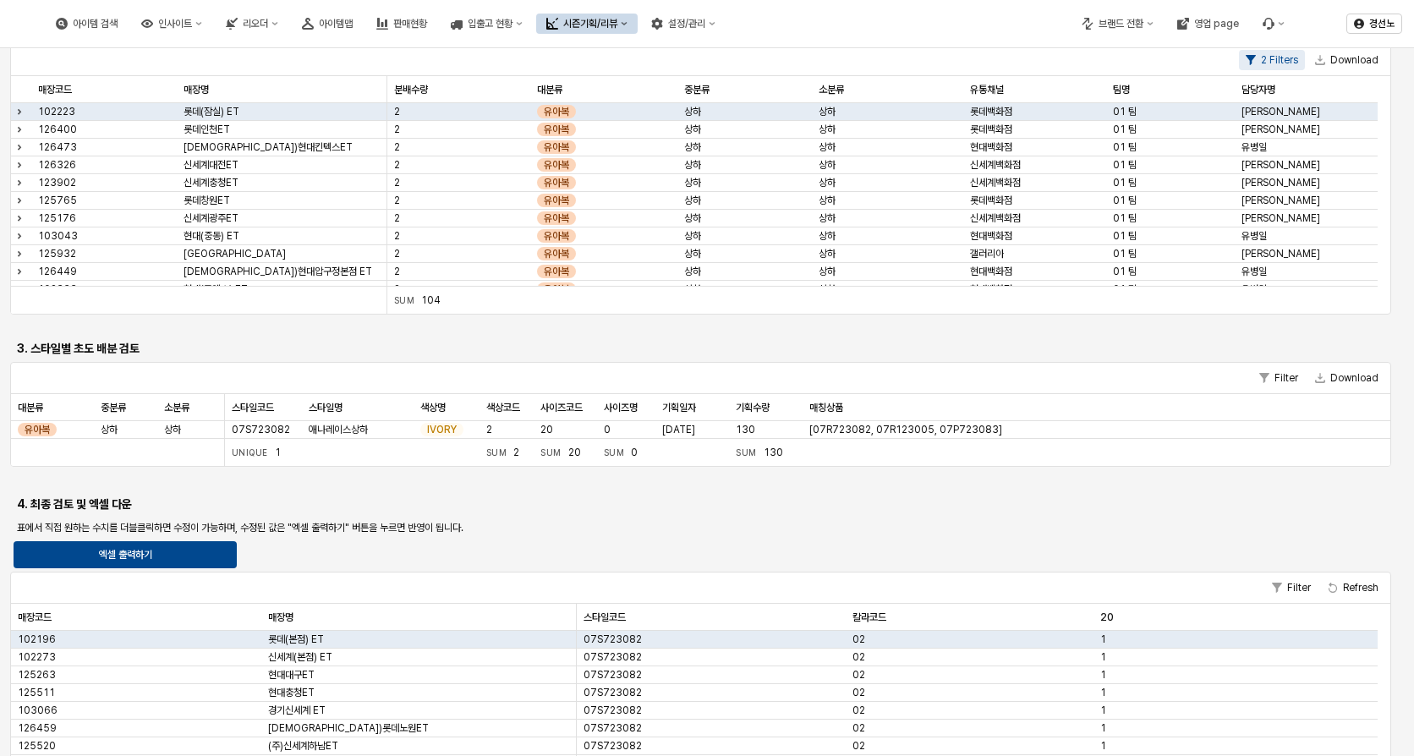
scroll to position [338, 0]
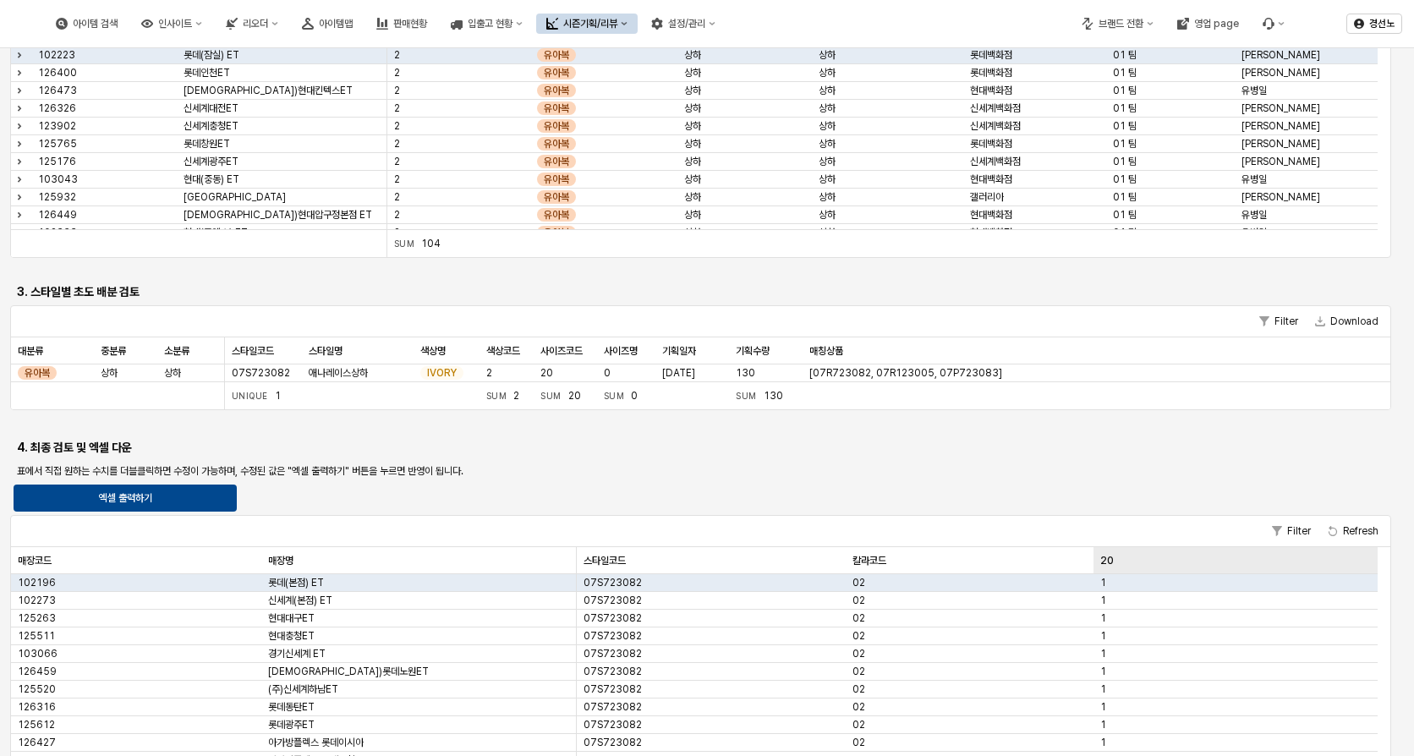
click at [1106, 556] on div "20 20" at bounding box center [1235, 560] width 284 height 27
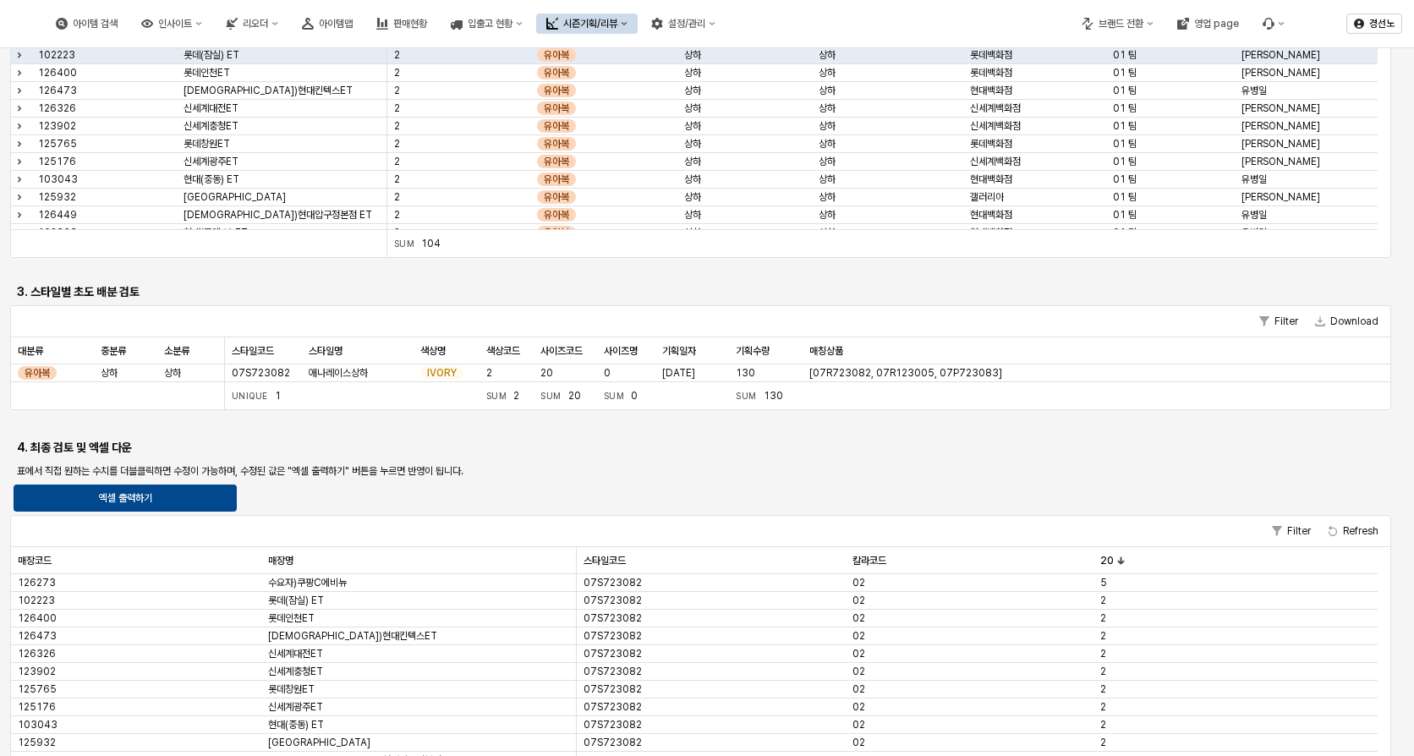
scroll to position [0, 0]
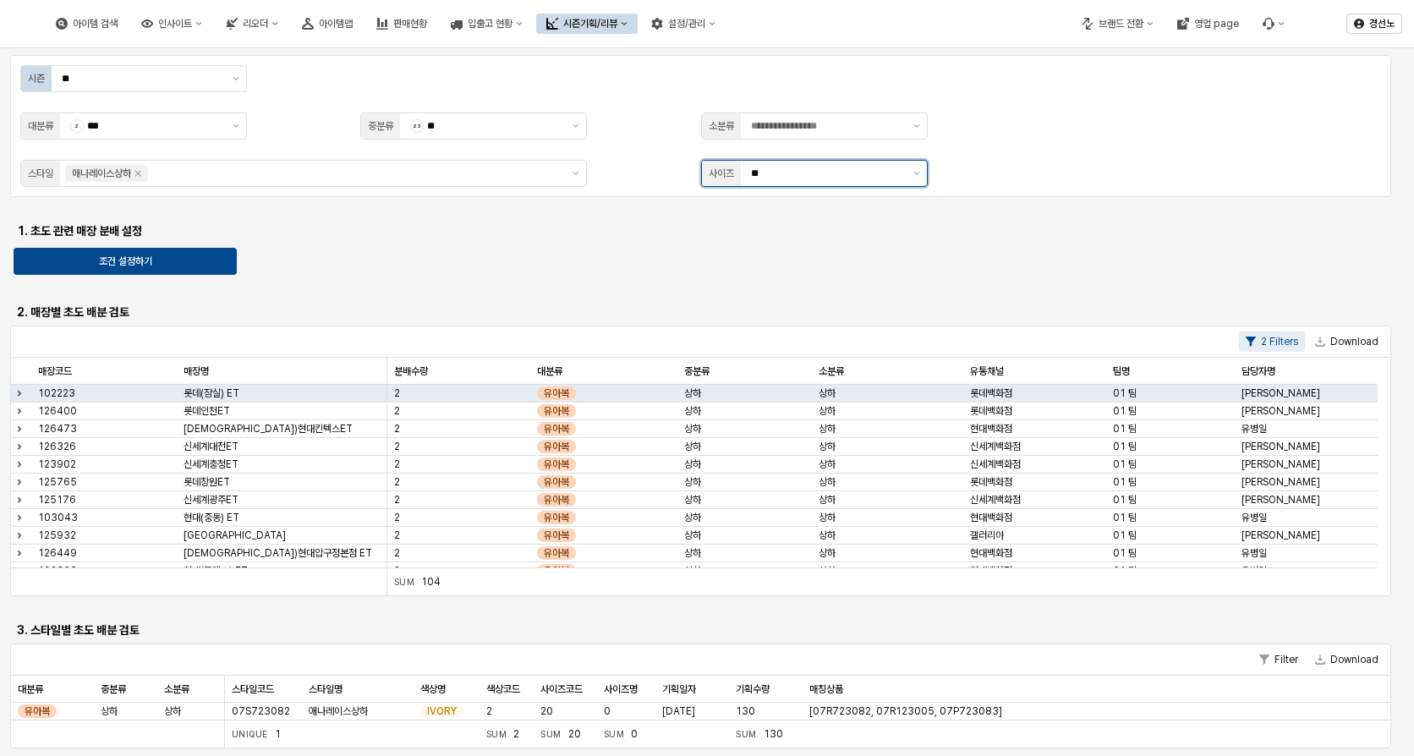
click at [903, 178] on div "**" at bounding box center [824, 173] width 166 height 25
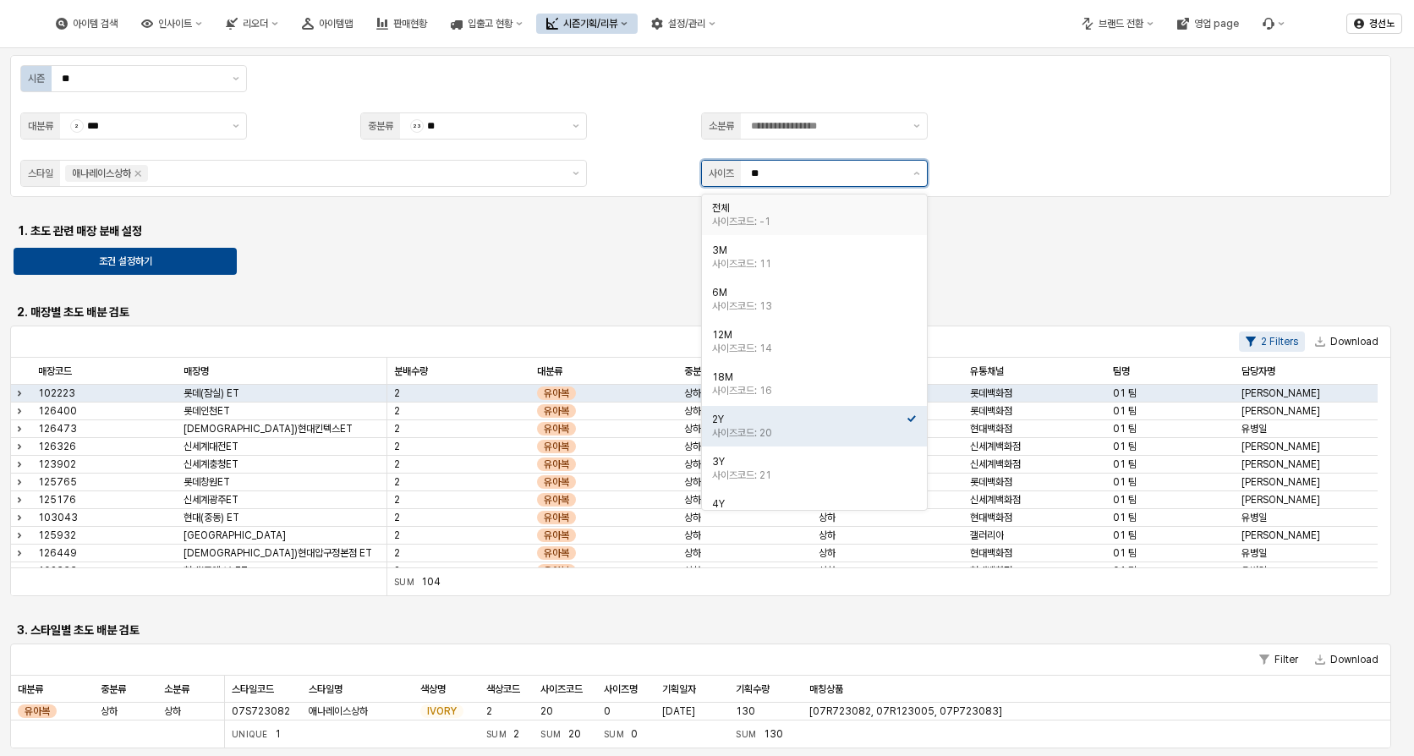
click at [757, 205] on div "전체" at bounding box center [809, 208] width 194 height 14
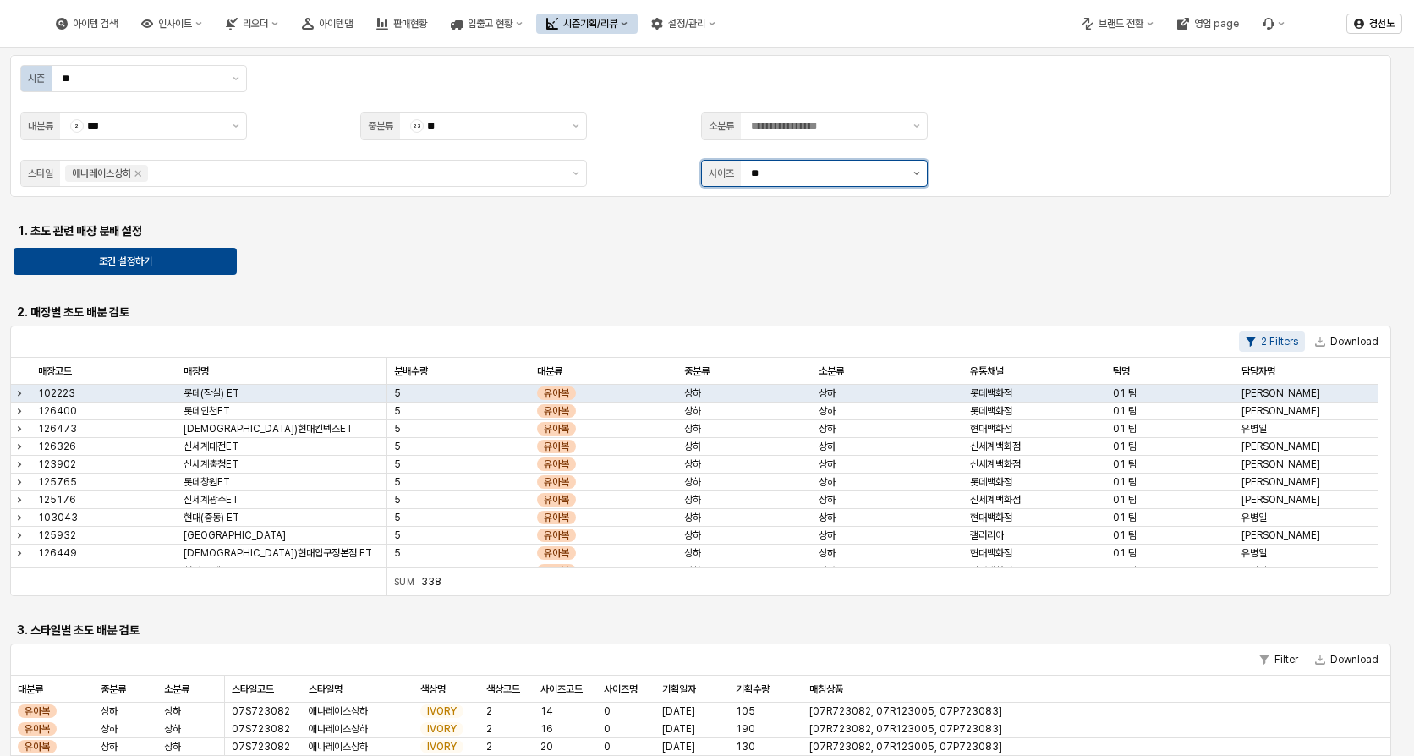
click at [921, 170] on button "제안 사항 표시" at bounding box center [916, 173] width 20 height 25
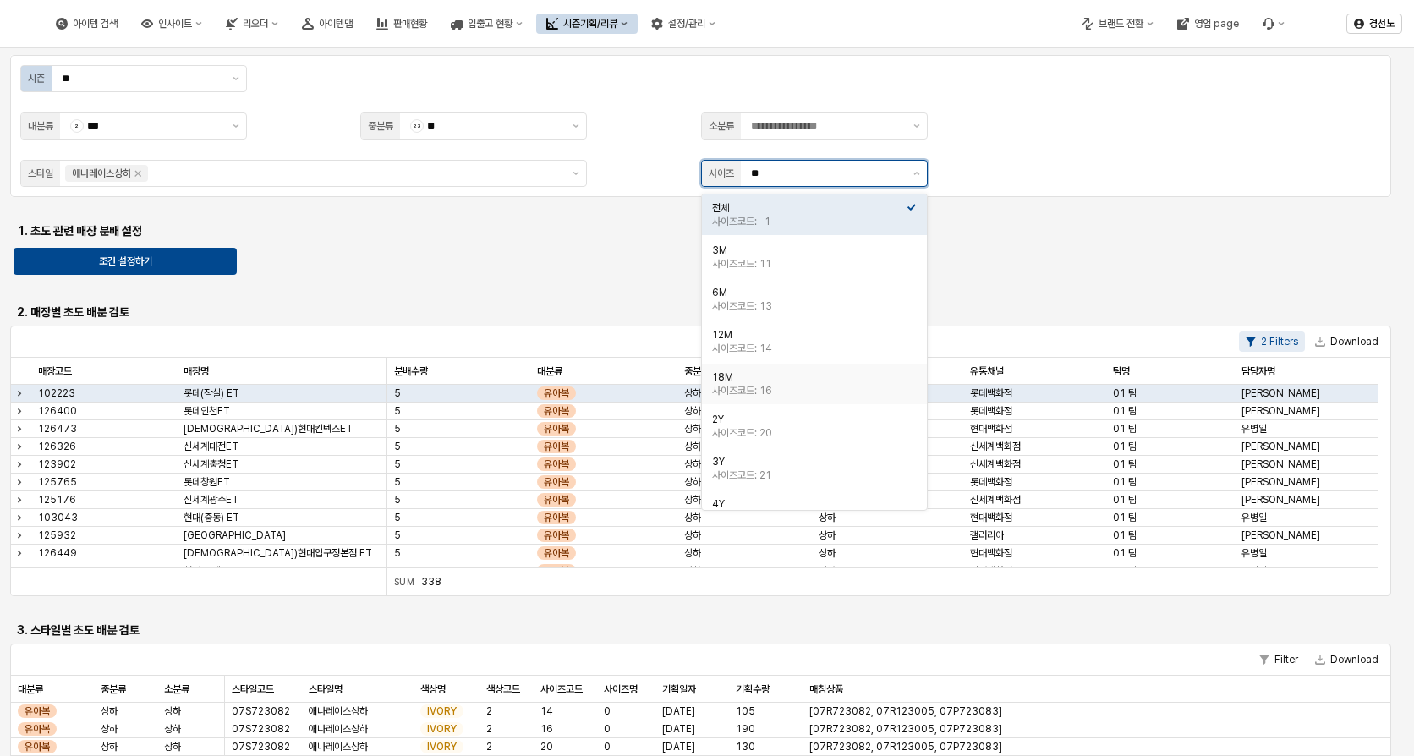
click at [770, 391] on div "사이즈코드: 16" at bounding box center [809, 391] width 194 height 14
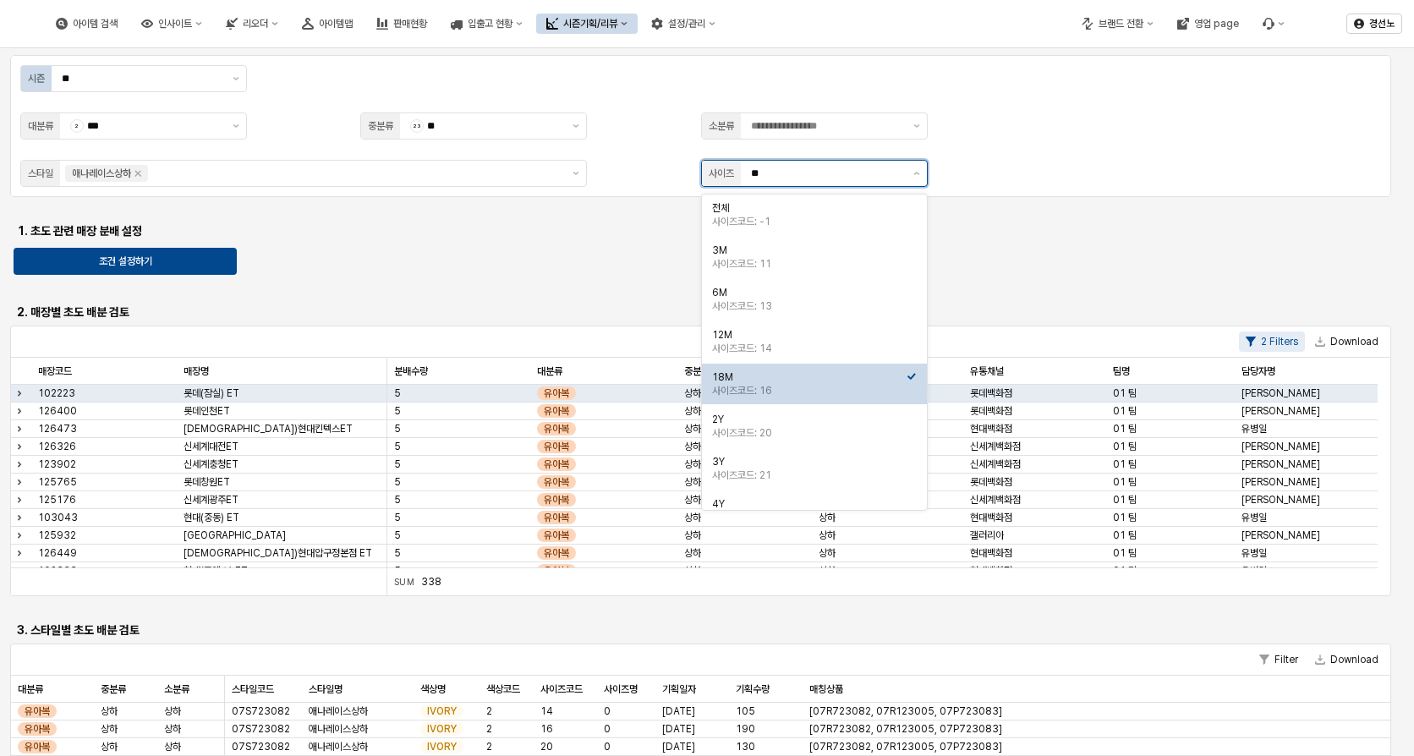
type input "***"
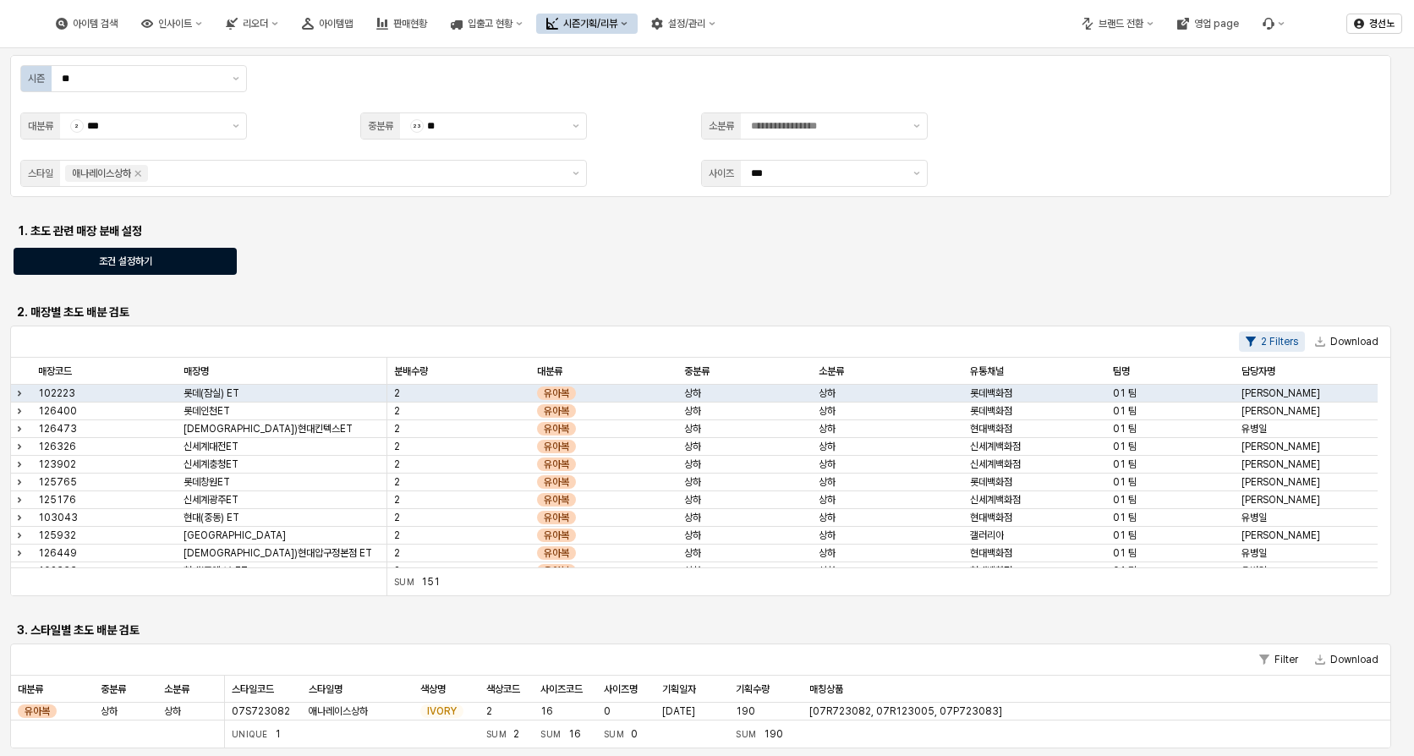
click at [192, 265] on div "조건 설정하기" at bounding box center [125, 261] width 208 height 25
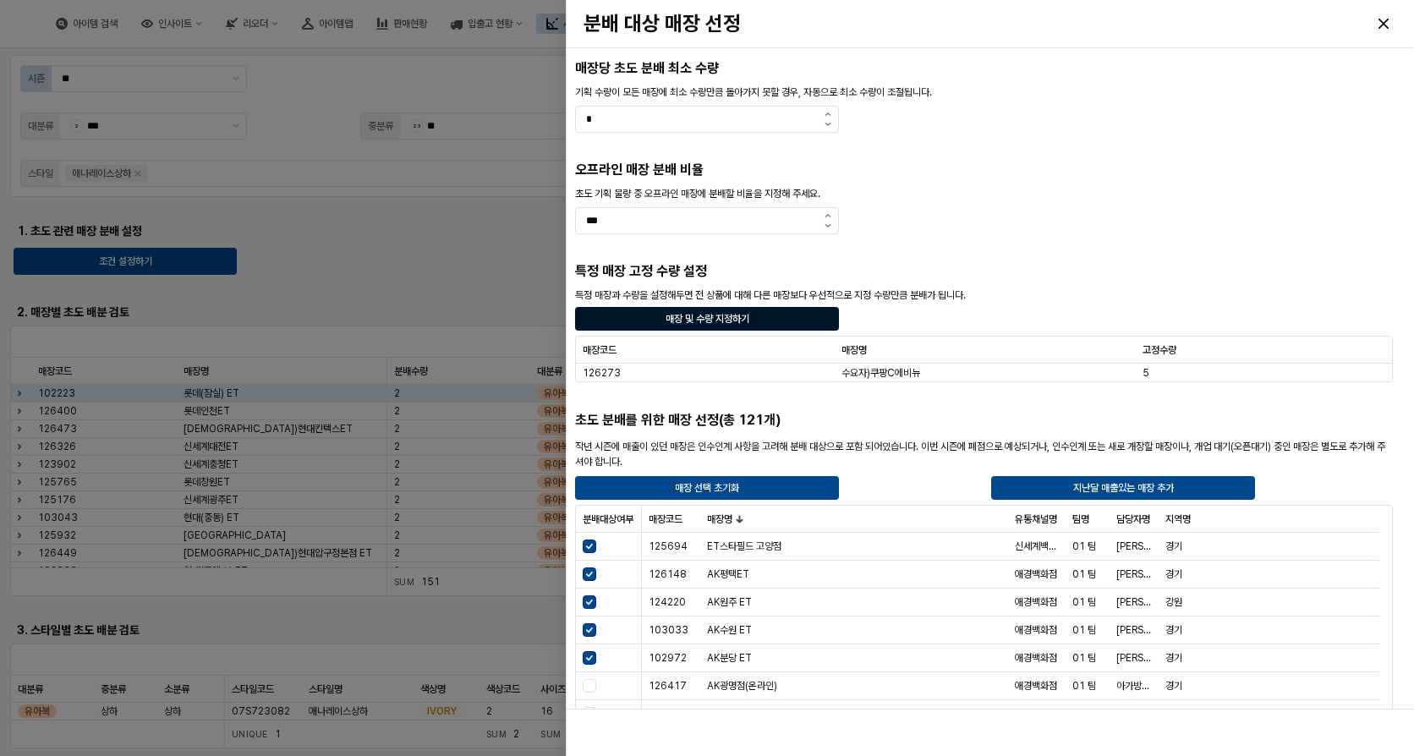
click at [757, 312] on div "매장 및 수량 지정하기" at bounding box center [707, 319] width 249 height 22
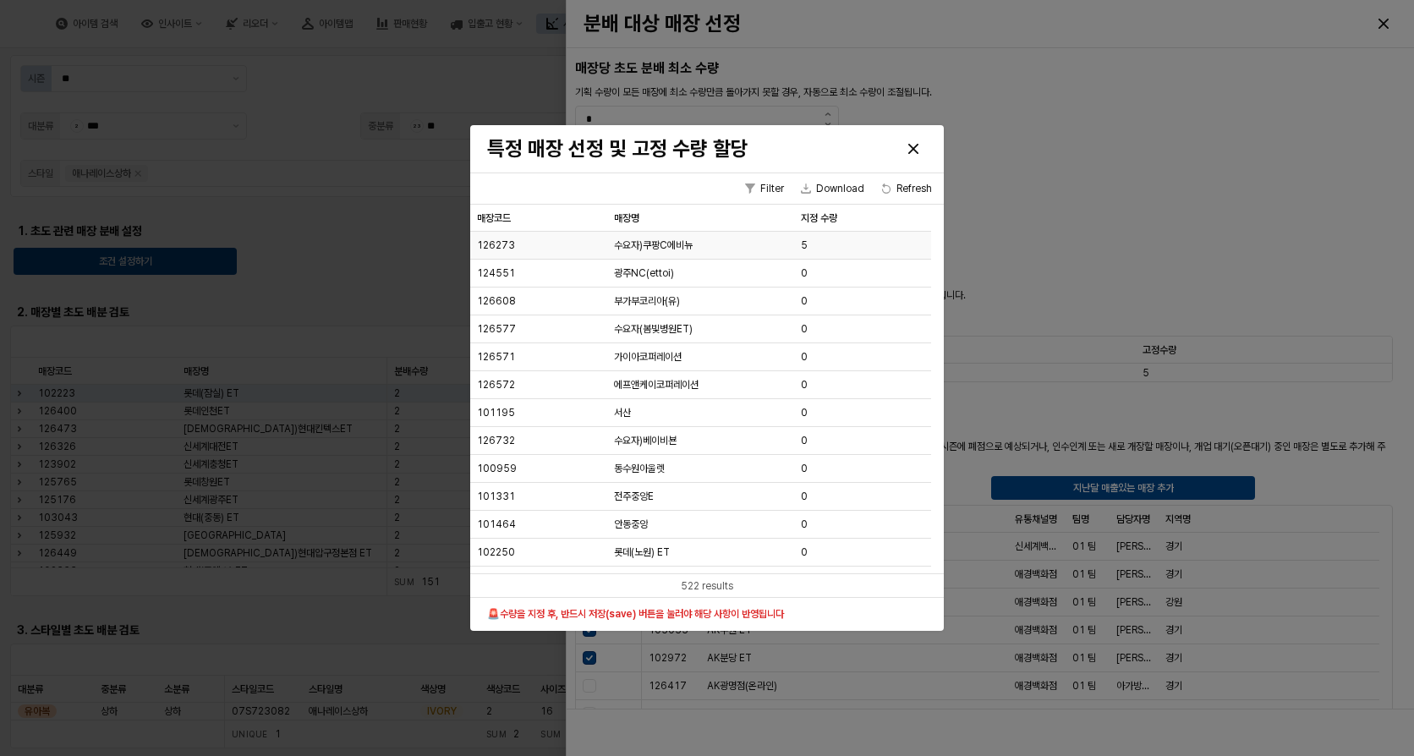
click at [813, 238] on div "5" at bounding box center [862, 246] width 137 height 28
click at [808, 246] on div "5" at bounding box center [862, 246] width 137 height 28
drag, startPoint x: 808, startPoint y: 246, endPoint x: 729, endPoint y: 222, distance: 82.9
click at [729, 222] on div "매장코드 매장코드 매장명 매장명 지정 수량 지정 수량 126273 수요자)쿠팡C에비뉴 5 124551 [GEOGRAPHIC_DATA](etto…" at bounding box center [707, 389] width 474 height 369
type input "**"
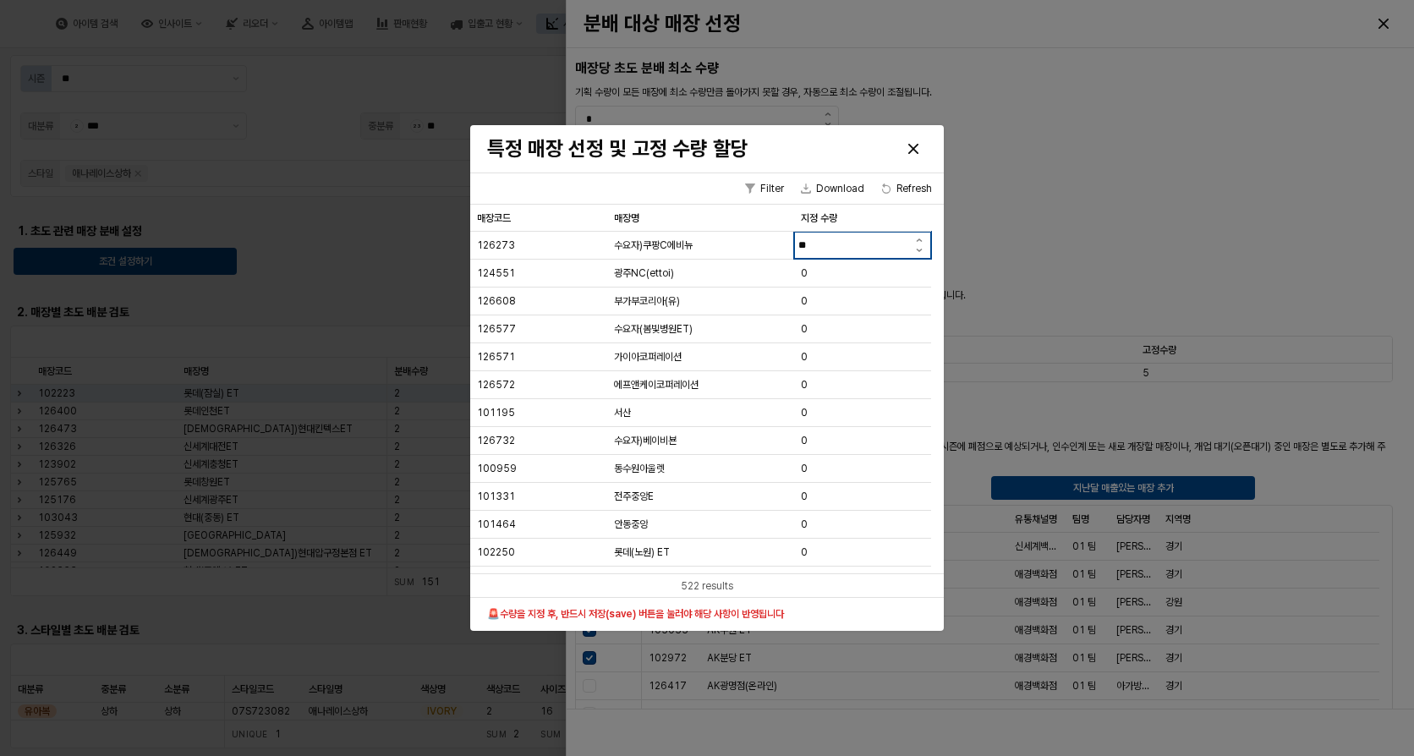
click at [782, 160] on h3 "특정 매장 선정 및 고정 수량 할당" at bounding box center [650, 148] width 326 height 24
click at [751, 554] on button "Save" at bounding box center [761, 550] width 36 height 20
click at [915, 150] on icon "Close" at bounding box center [913, 148] width 10 height 10
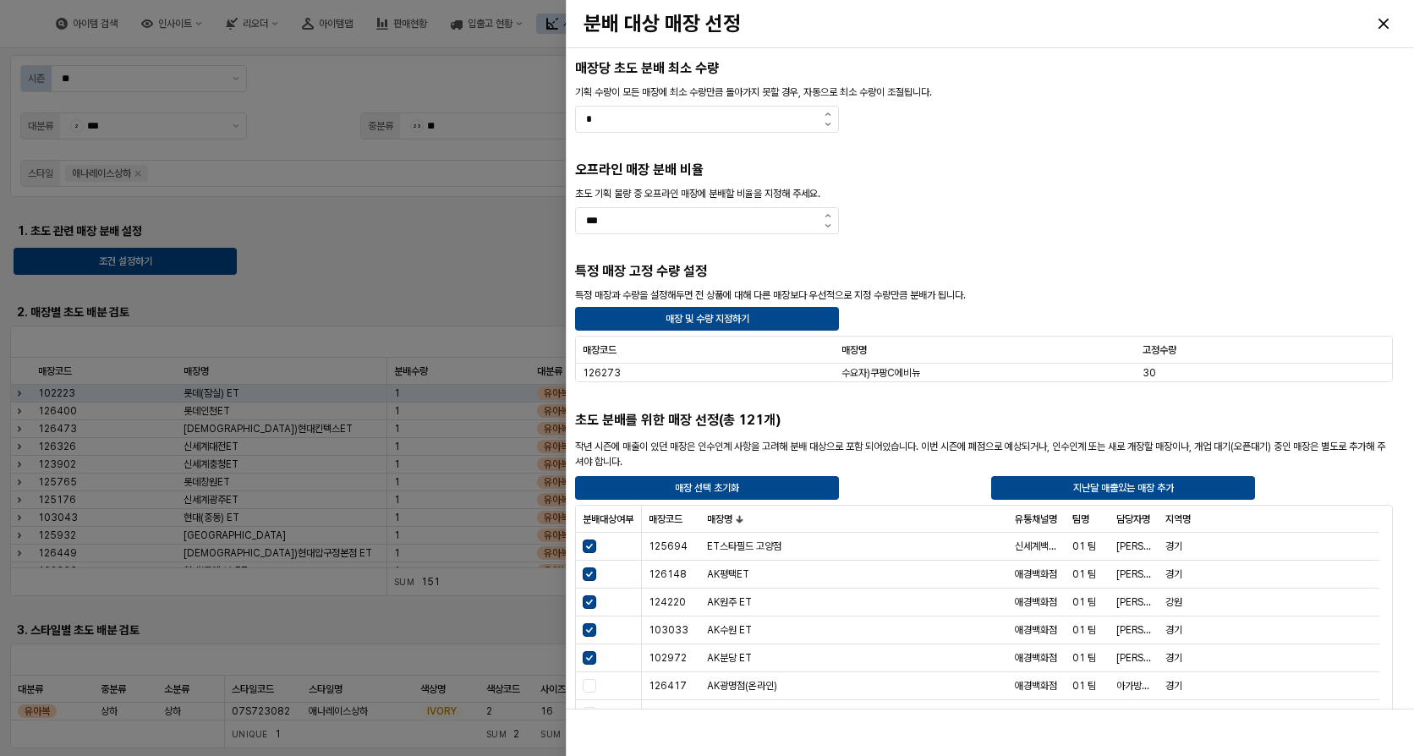
click at [359, 249] on div at bounding box center [707, 378] width 1414 height 756
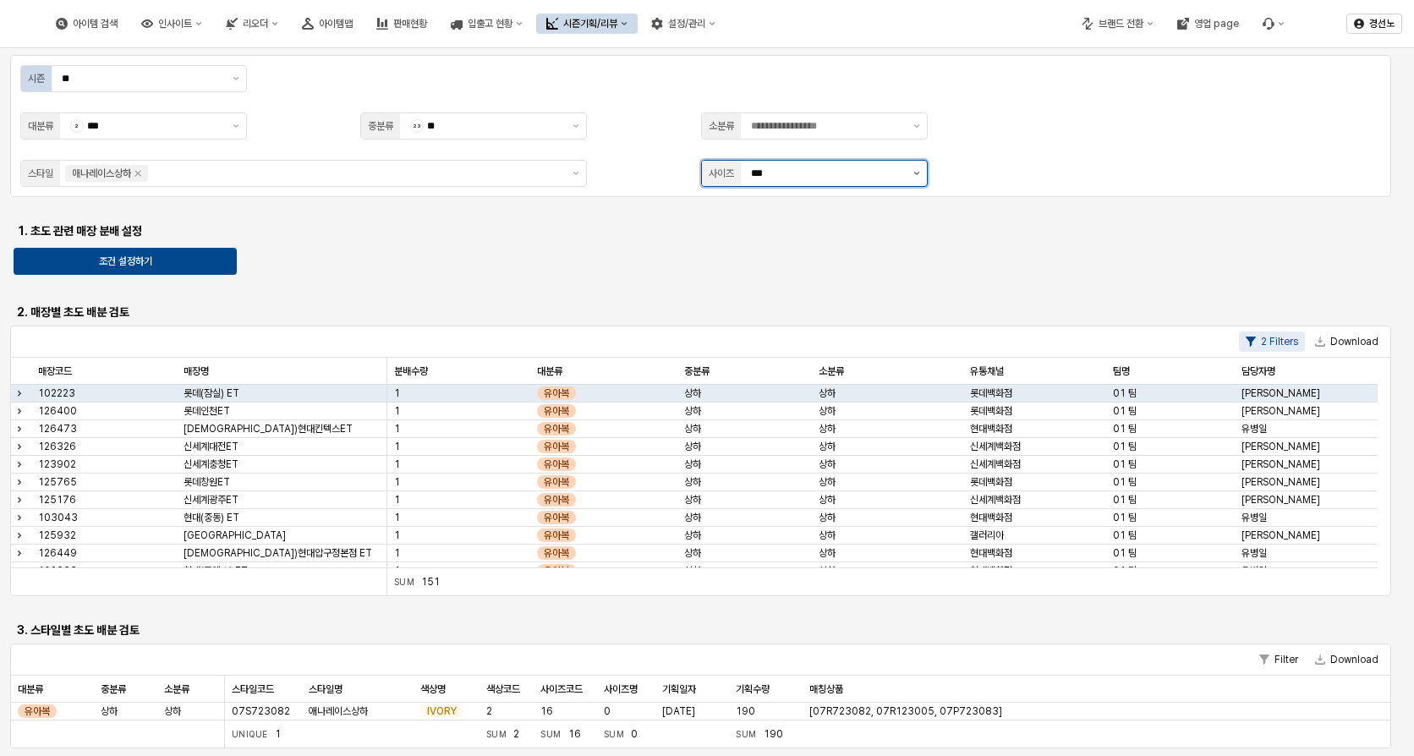
click at [910, 169] on button "제안 사항 표시" at bounding box center [916, 173] width 20 height 25
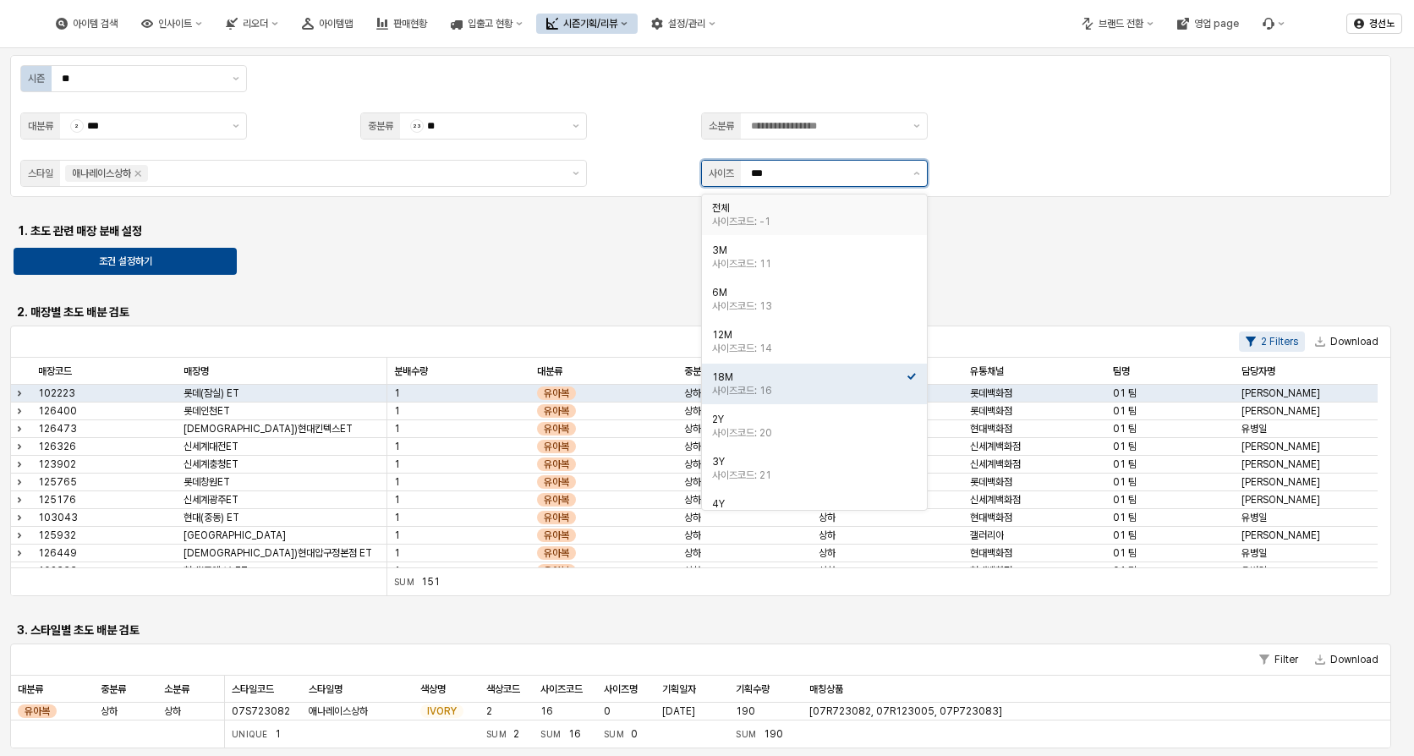
click at [806, 215] on div "사이즈코드: -1" at bounding box center [809, 222] width 194 height 14
type input "**"
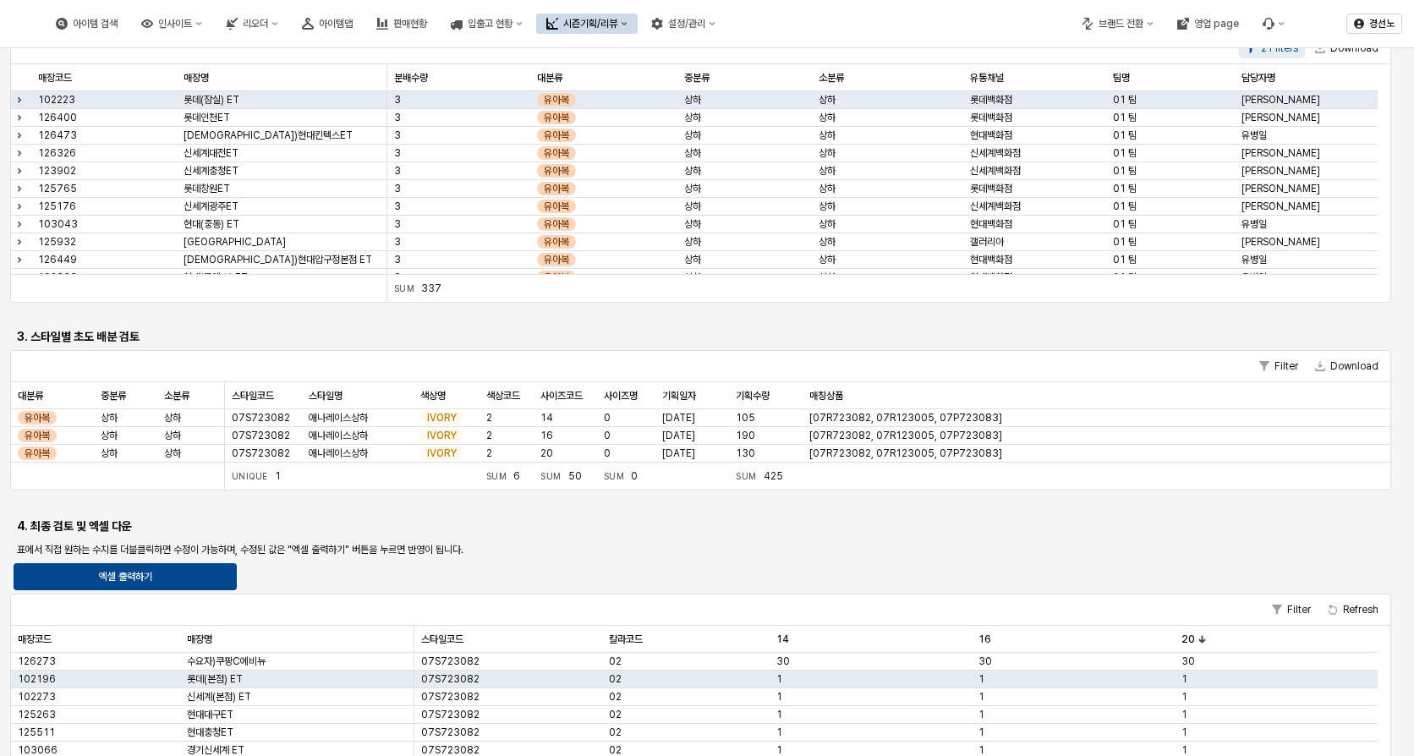
scroll to position [507, 0]
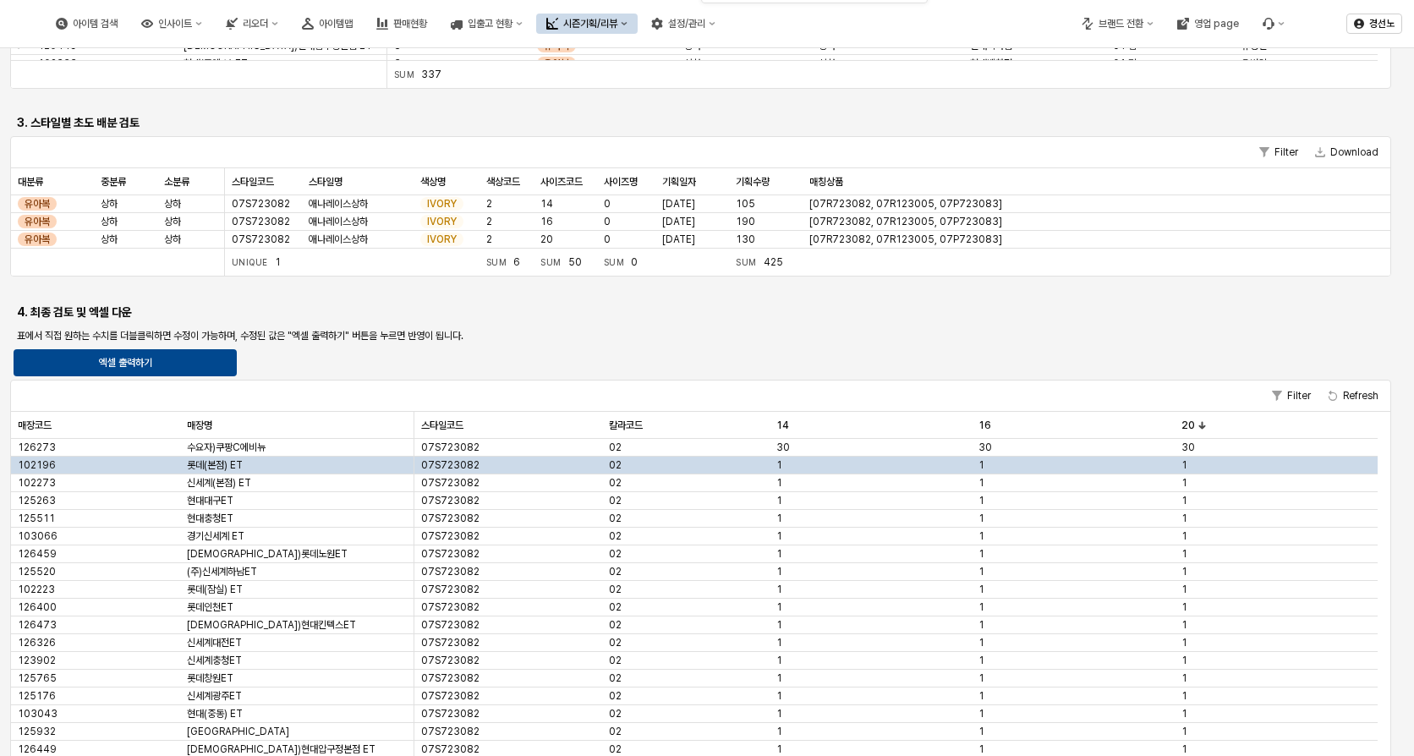
click at [968, 462] on div "1" at bounding box center [870, 466] width 203 height 18
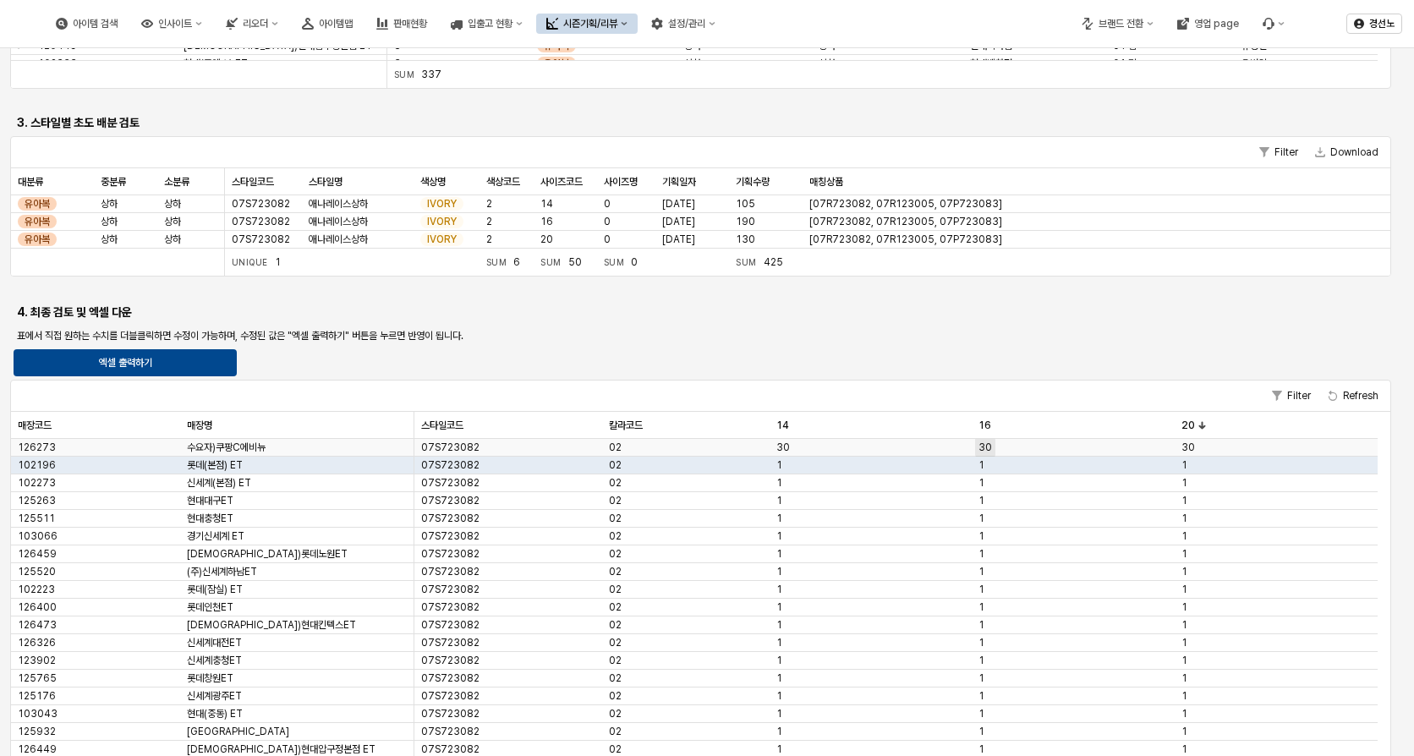
click at [985, 442] on span "30" at bounding box center [985, 448] width 14 height 14
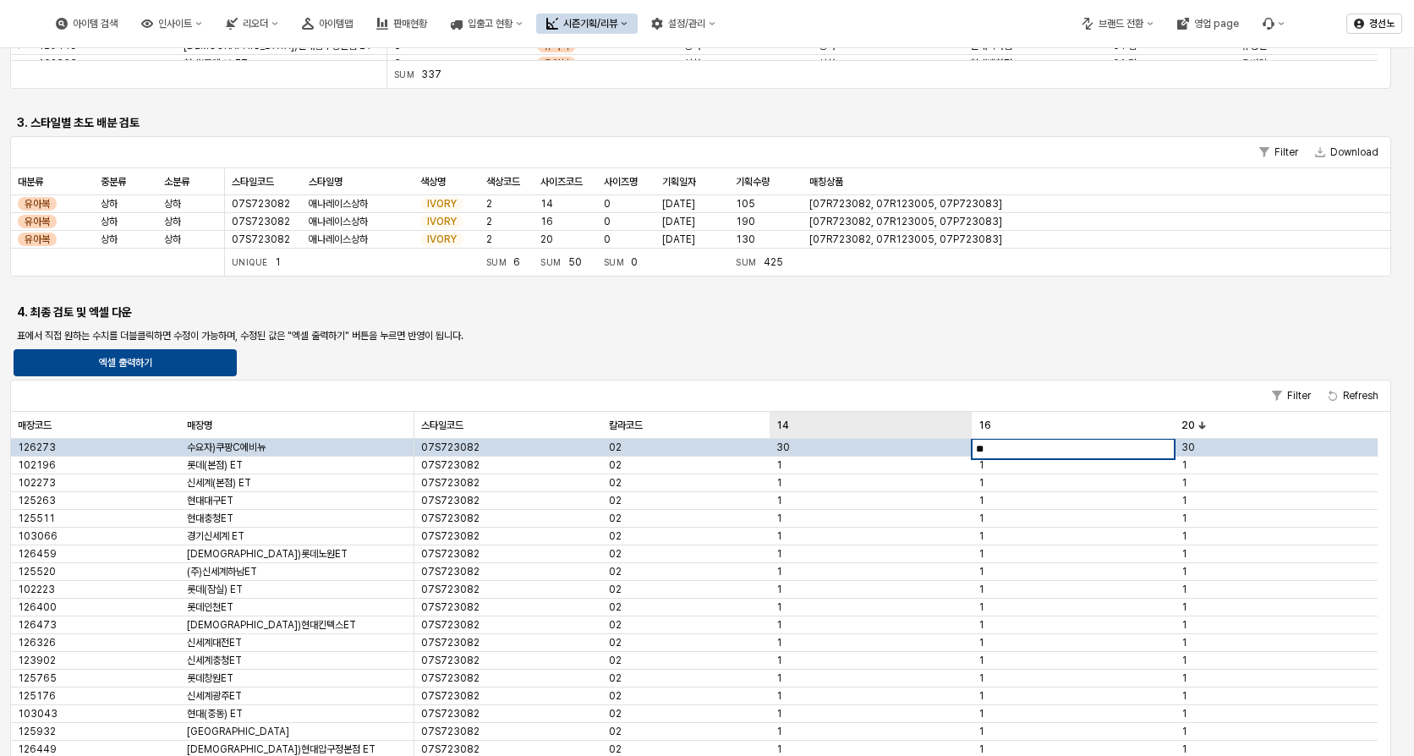
drag, startPoint x: 992, startPoint y: 442, endPoint x: 936, endPoint y: 424, distance: 58.8
type input "**"
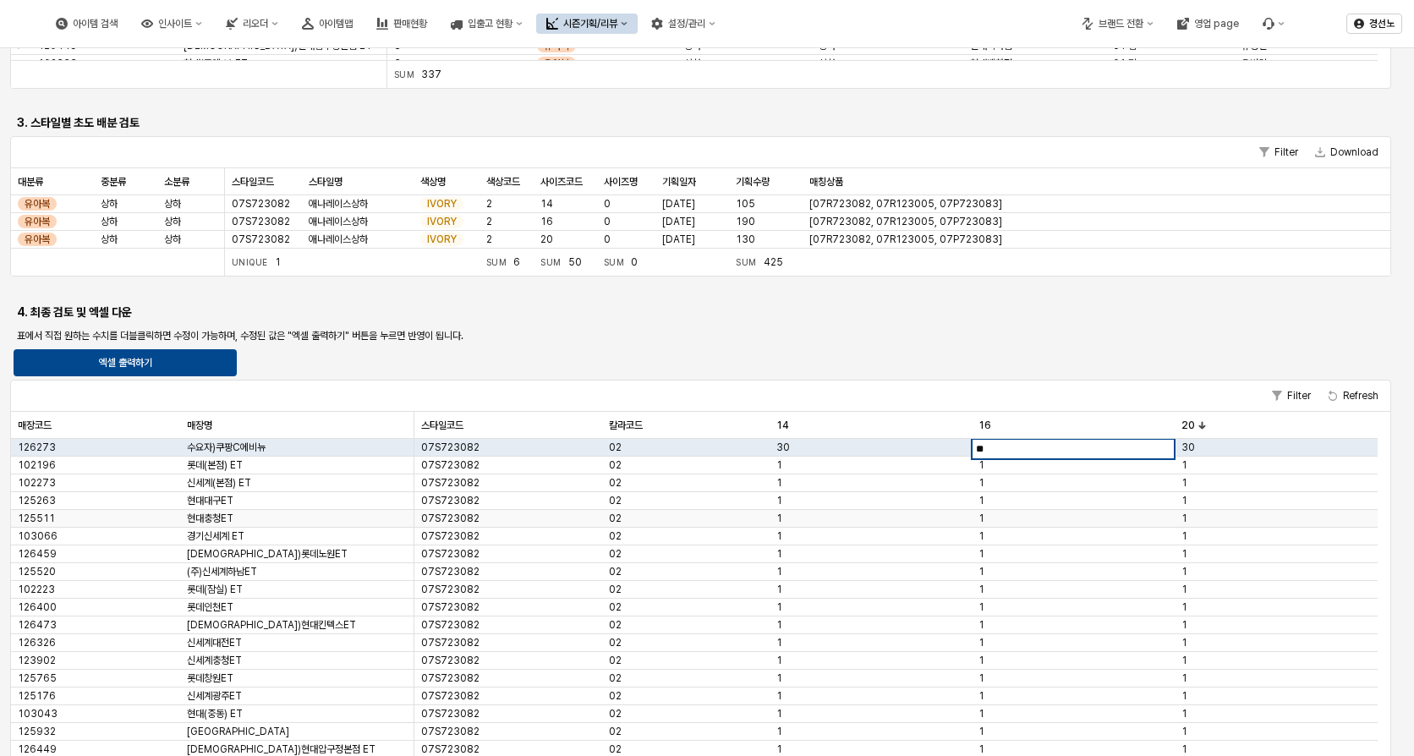
click at [1098, 554] on div "1" at bounding box center [1073, 554] width 203 height 18
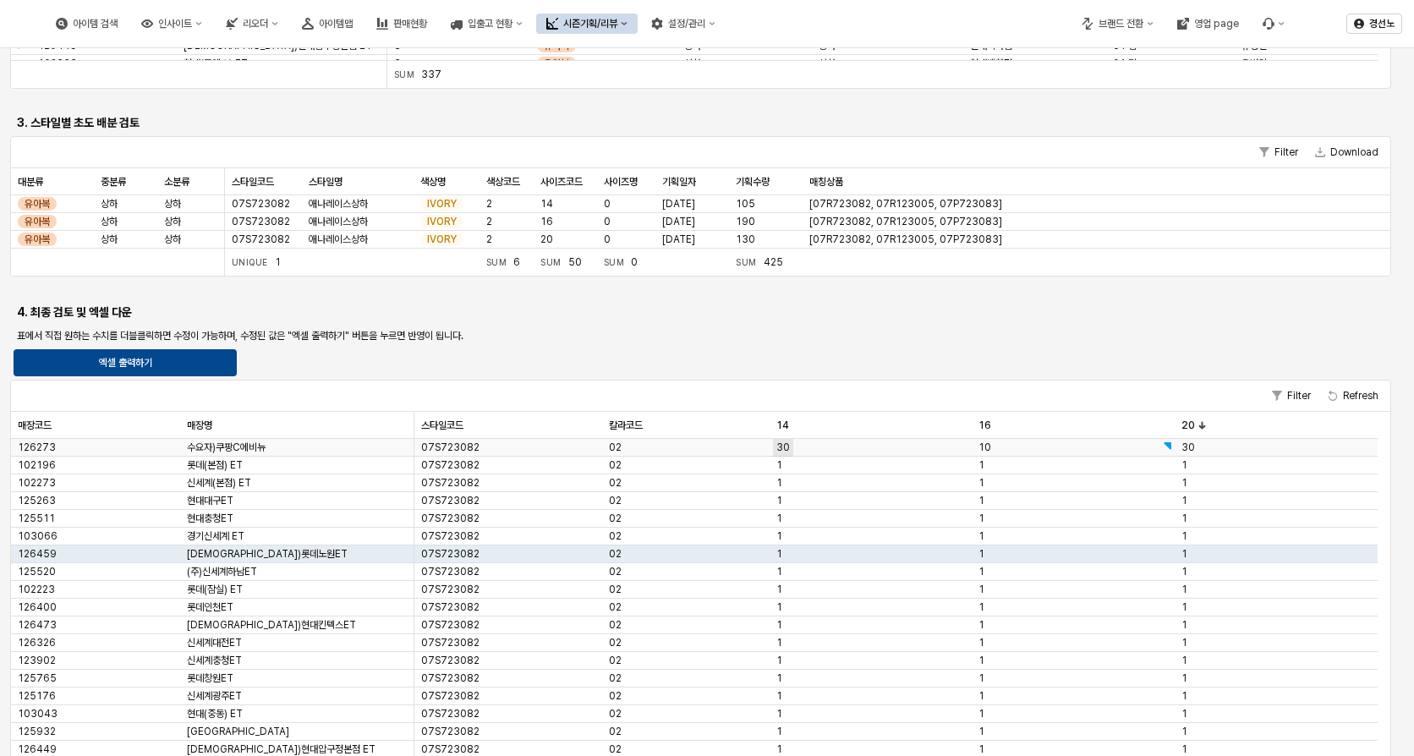
click at [785, 447] on span "30" at bounding box center [783, 448] width 14 height 14
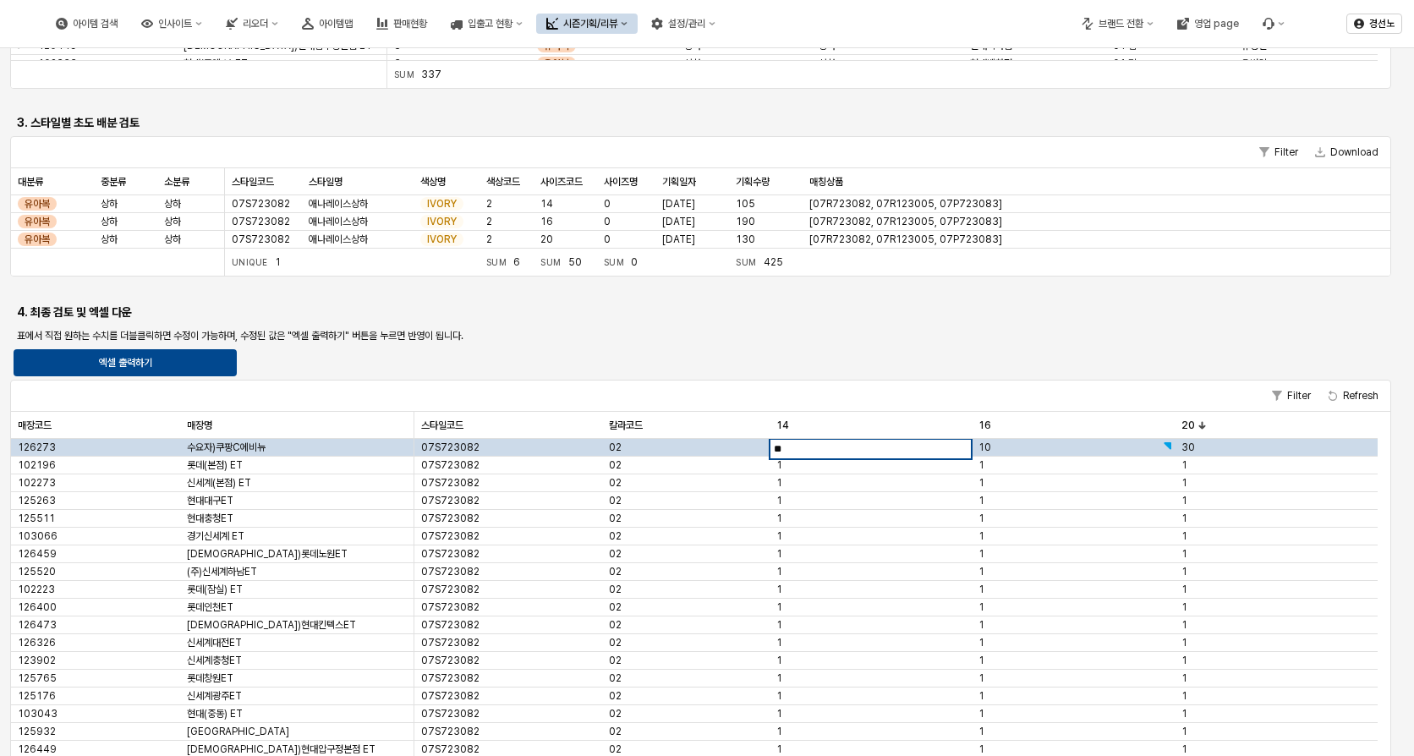
type input "*"
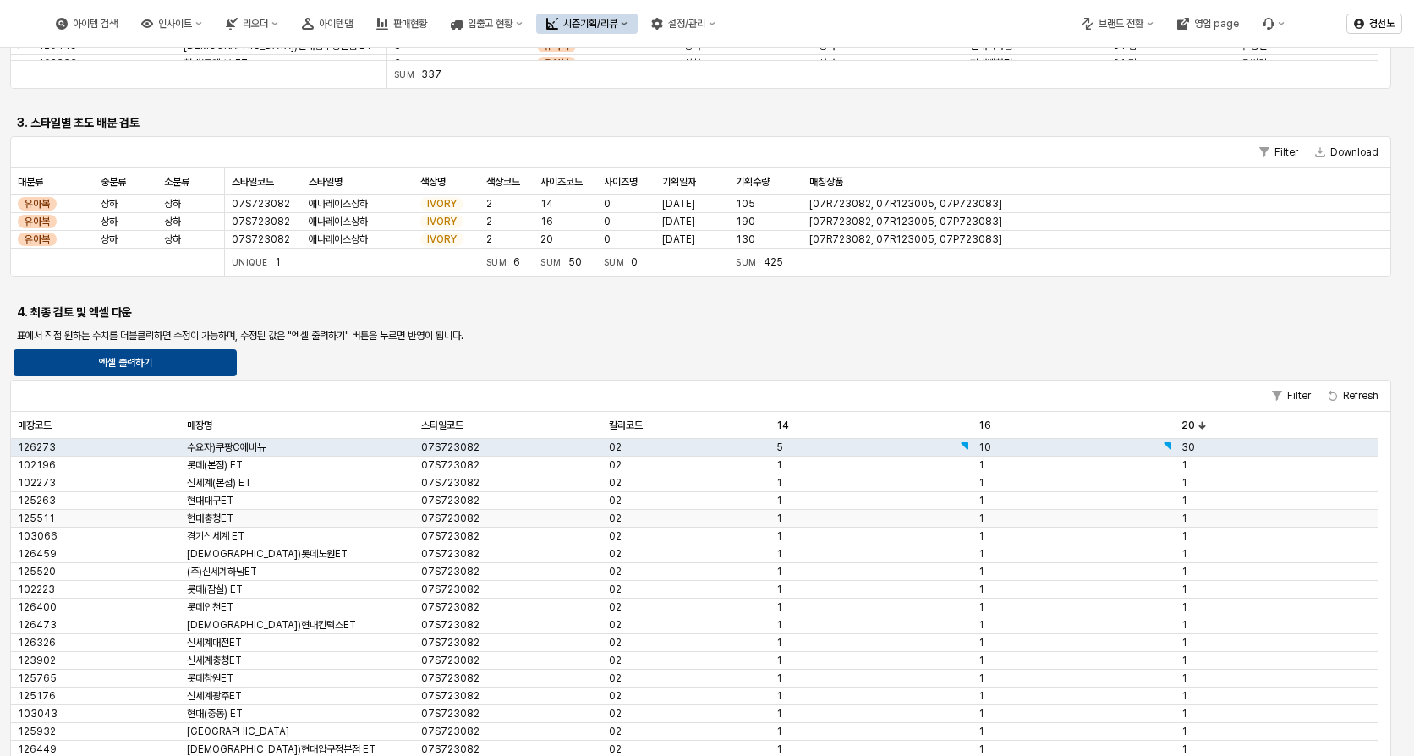
click at [895, 525] on div "1" at bounding box center [870, 519] width 203 height 18
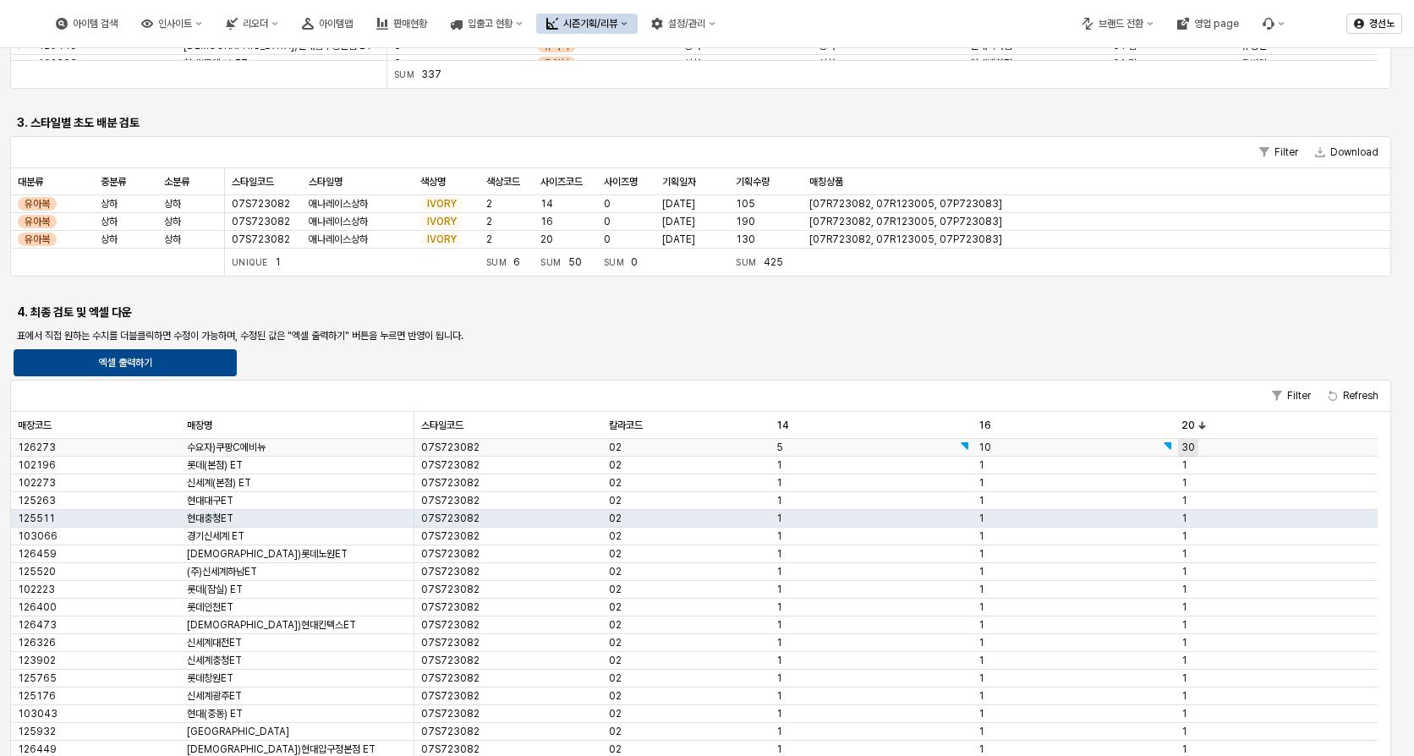
click at [1188, 451] on span "30" at bounding box center [1188, 448] width 14 height 14
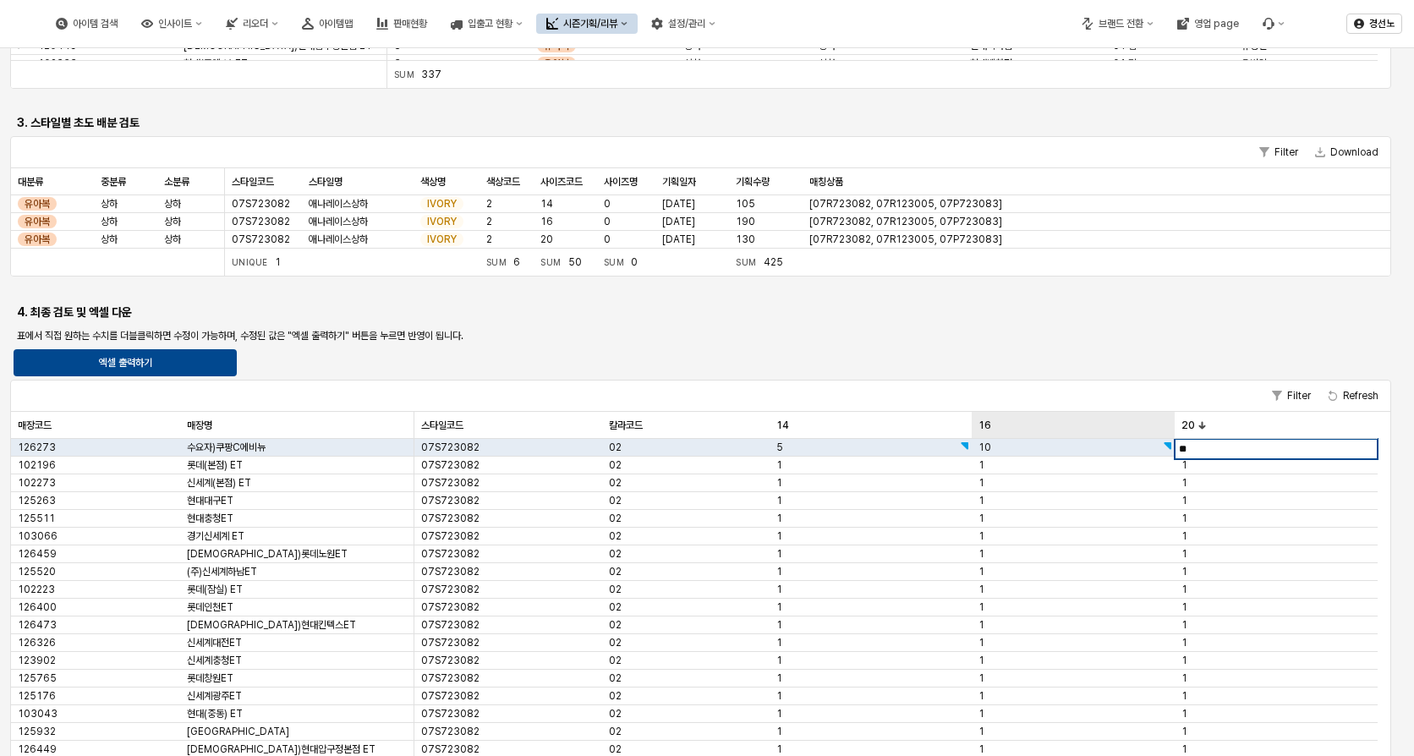
drag, startPoint x: 1193, startPoint y: 446, endPoint x: 1156, endPoint y: 435, distance: 38.8
type input "**"
click at [1121, 508] on div "1" at bounding box center [1073, 501] width 203 height 18
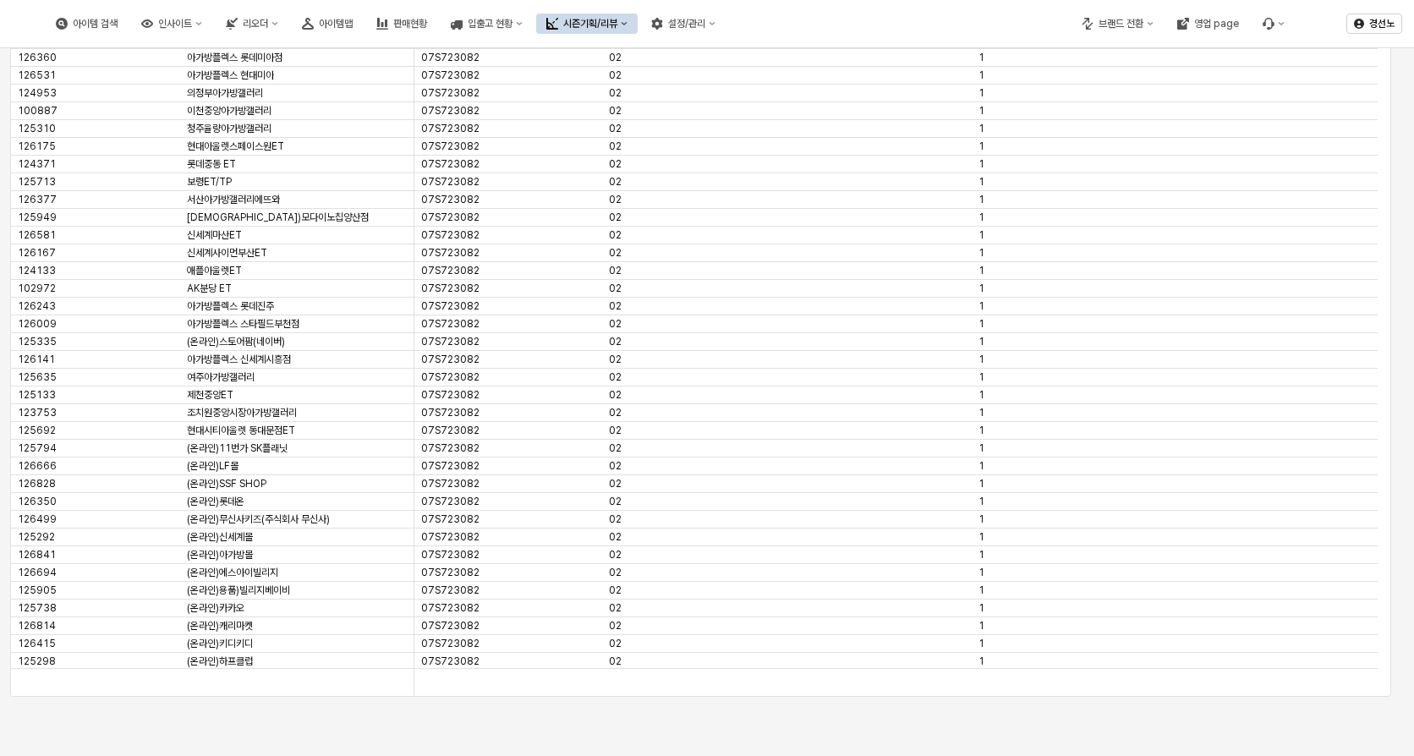
scroll to position [1498, 0]
